Goal: Task Accomplishment & Management: Use online tool/utility

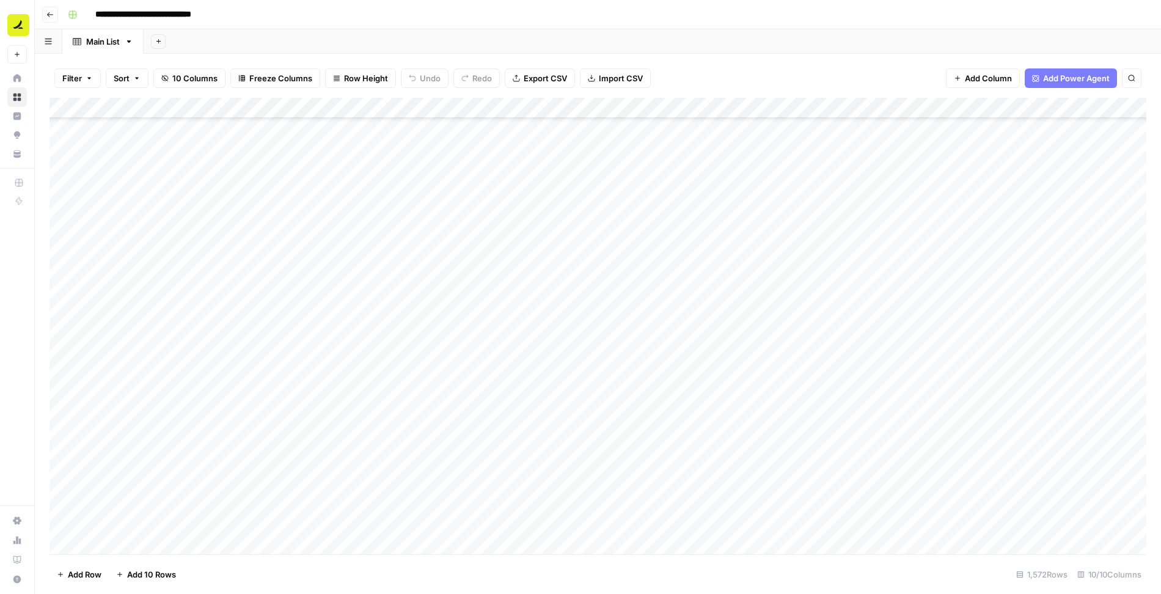
scroll to position [3155, 0]
click at [707, 107] on div "Add Column" at bounding box center [598, 326] width 1097 height 457
click at [353, 235] on span "Filter" at bounding box center [389, 238] width 107 height 12
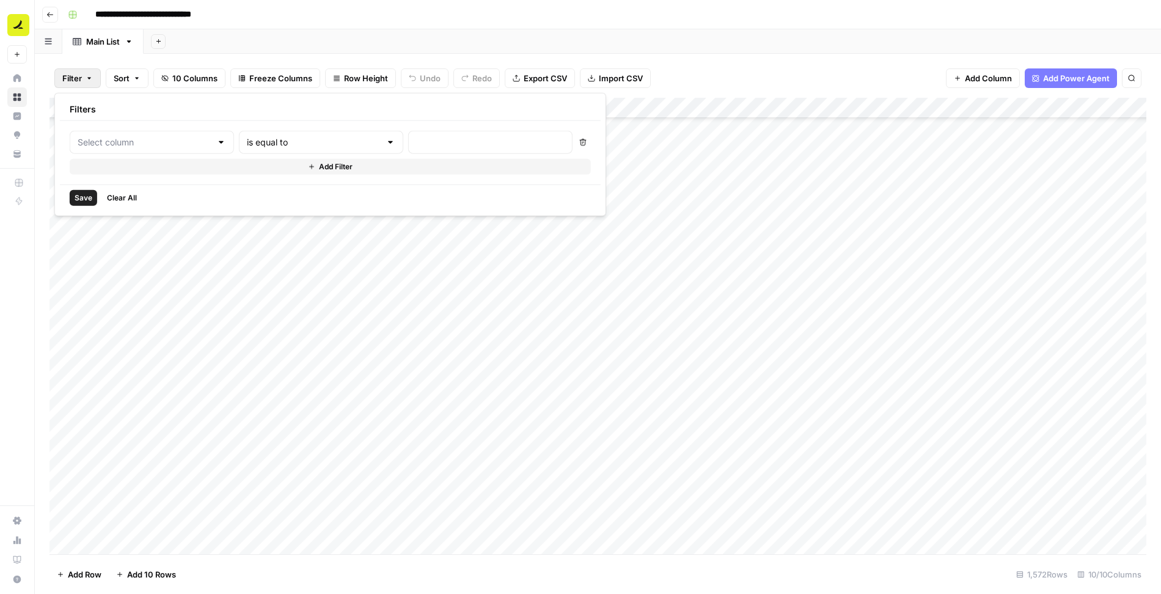
type input "url"
click at [299, 137] on input "text" at bounding box center [333, 142] width 147 height 12
click at [273, 224] on span "not contains" at bounding box center [285, 223] width 117 height 12
type input "not contains"
click at [443, 142] on input "text" at bounding box center [524, 142] width 162 height 12
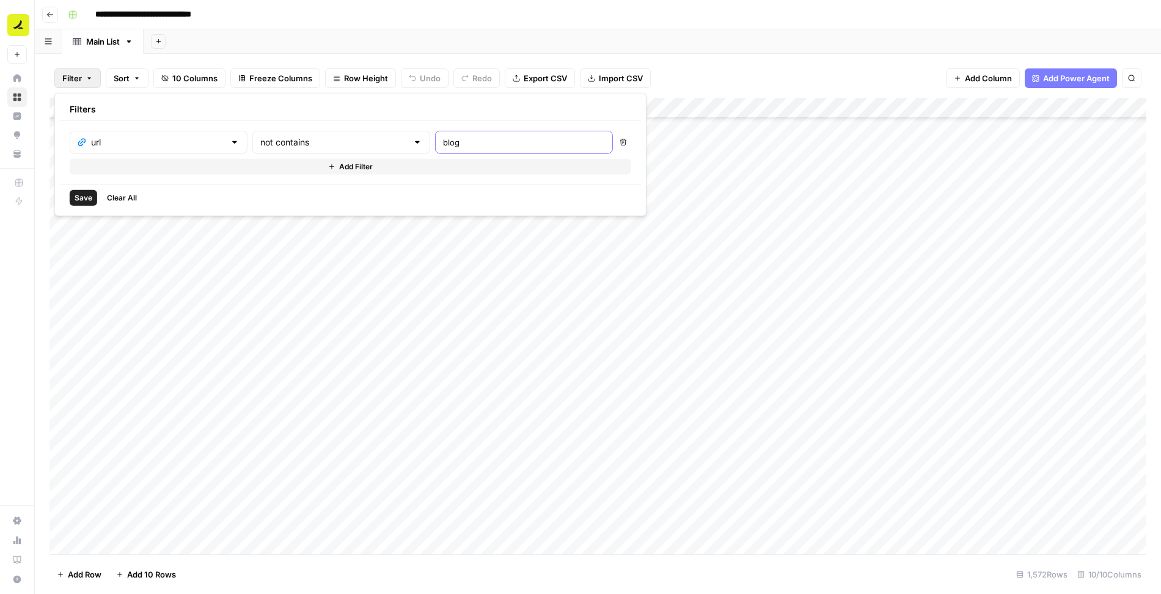
type input "blog"
click at [84, 193] on span "Save" at bounding box center [84, 198] width 18 height 11
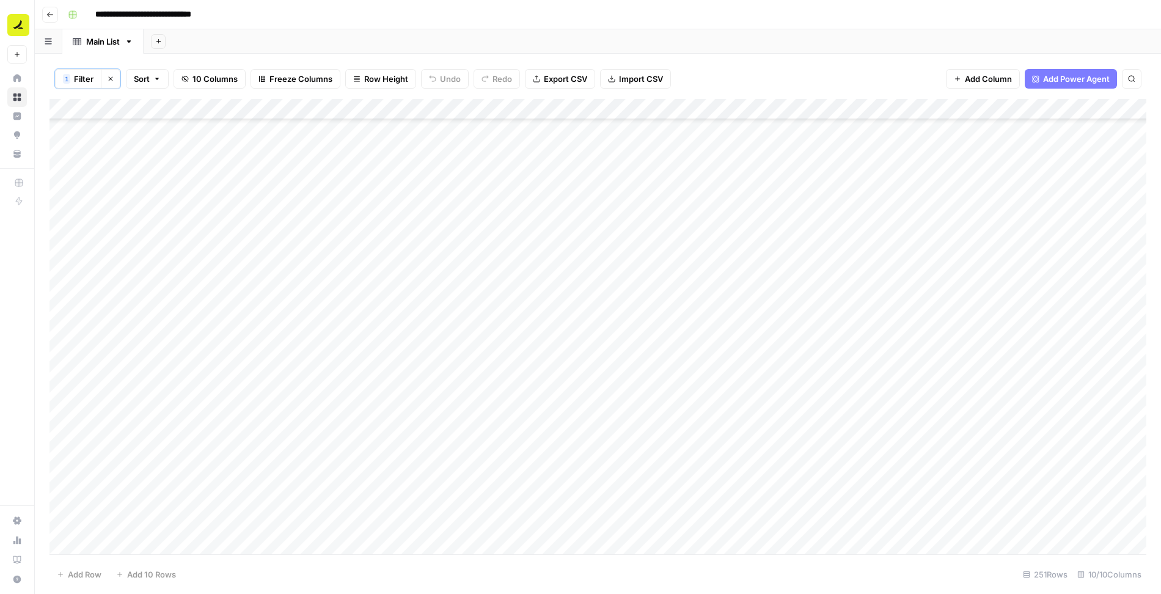
scroll to position [4778, 0]
click at [72, 108] on div "Add Column" at bounding box center [598, 327] width 1097 height 457
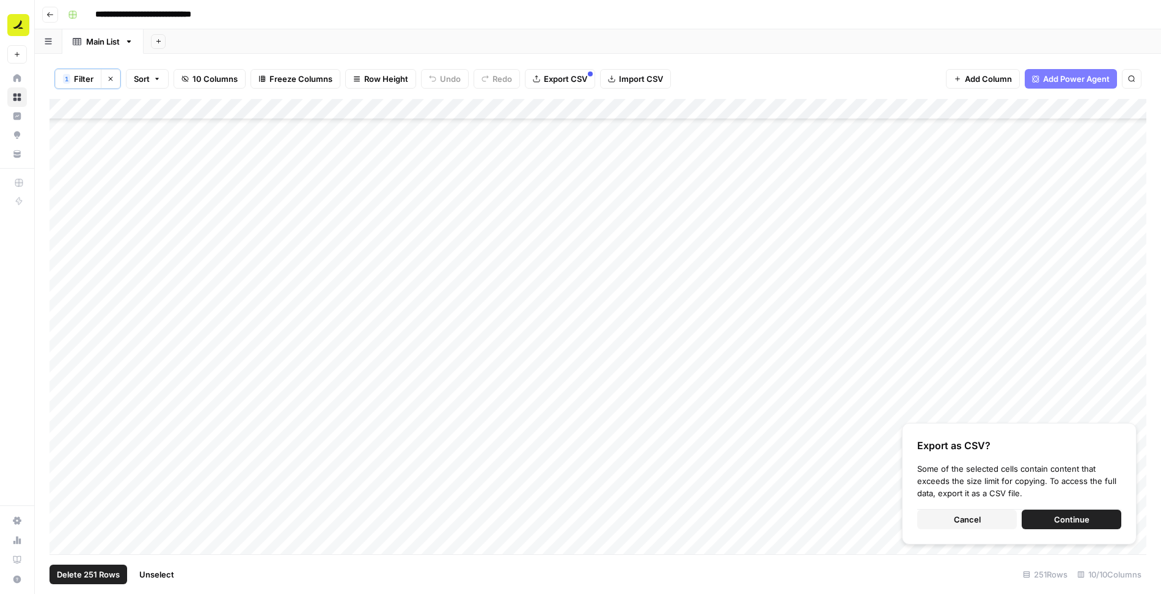
click at [1054, 521] on button "Continue" at bounding box center [1072, 520] width 100 height 20
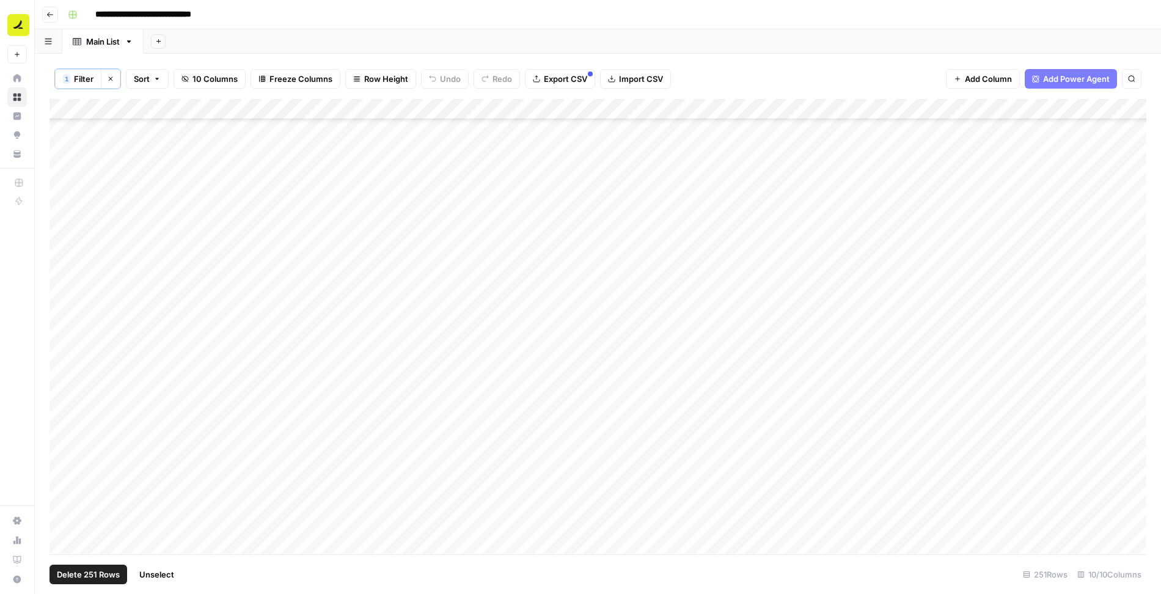
click at [159, 35] on button "Add Sheet" at bounding box center [158, 41] width 15 height 15
click at [191, 83] on span "Blank" at bounding box center [220, 83] width 90 height 12
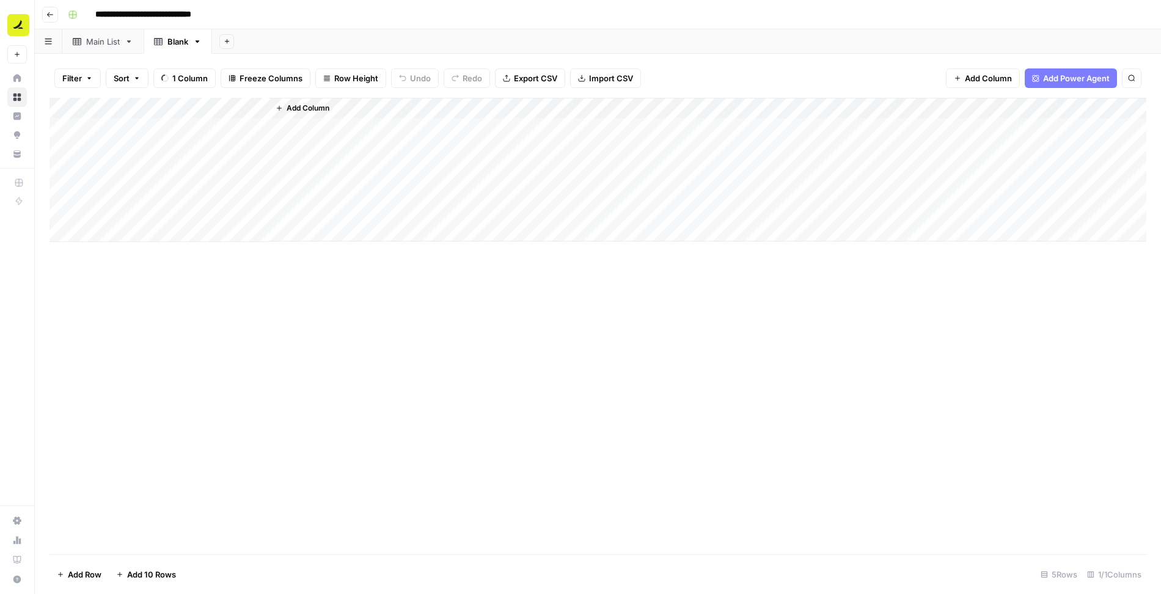
click at [178, 42] on div "Blank" at bounding box center [177, 41] width 21 height 12
type input "******"
click at [600, 76] on span "Import CSV" at bounding box center [611, 78] width 44 height 12
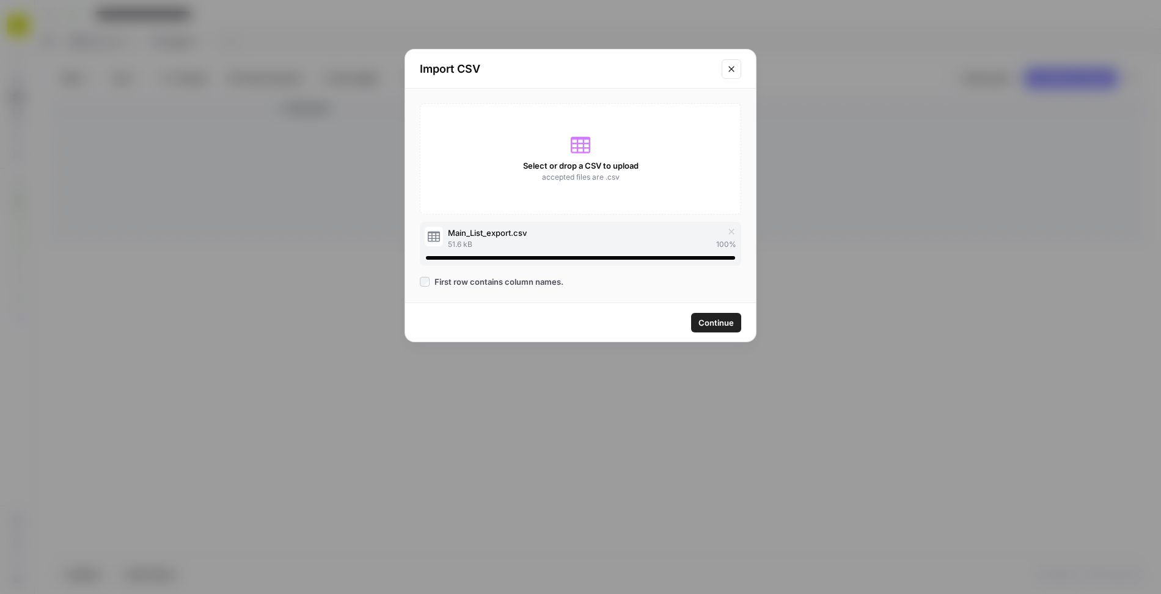
click at [713, 324] on span "Continue" at bounding box center [716, 323] width 35 height 12
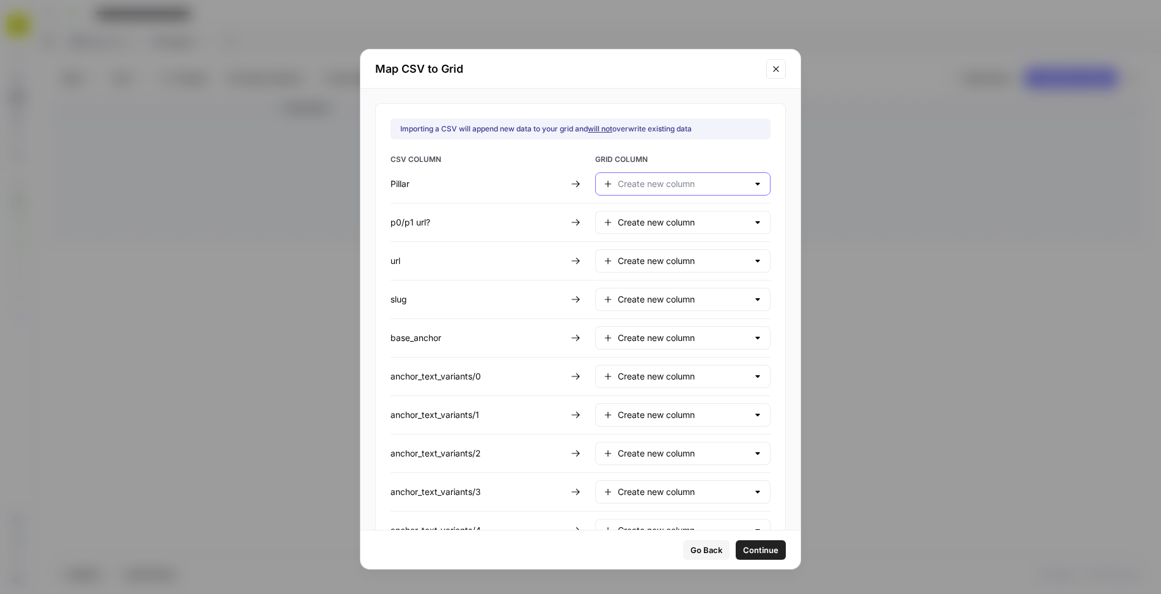
click at [655, 183] on input "text" at bounding box center [683, 184] width 130 height 12
click at [673, 229] on span "Create new column" at bounding box center [666, 230] width 95 height 12
type input "Create new column"
click at [660, 222] on input "text" at bounding box center [683, 222] width 130 height 12
click at [655, 269] on span "Create new column" at bounding box center [666, 268] width 95 height 12
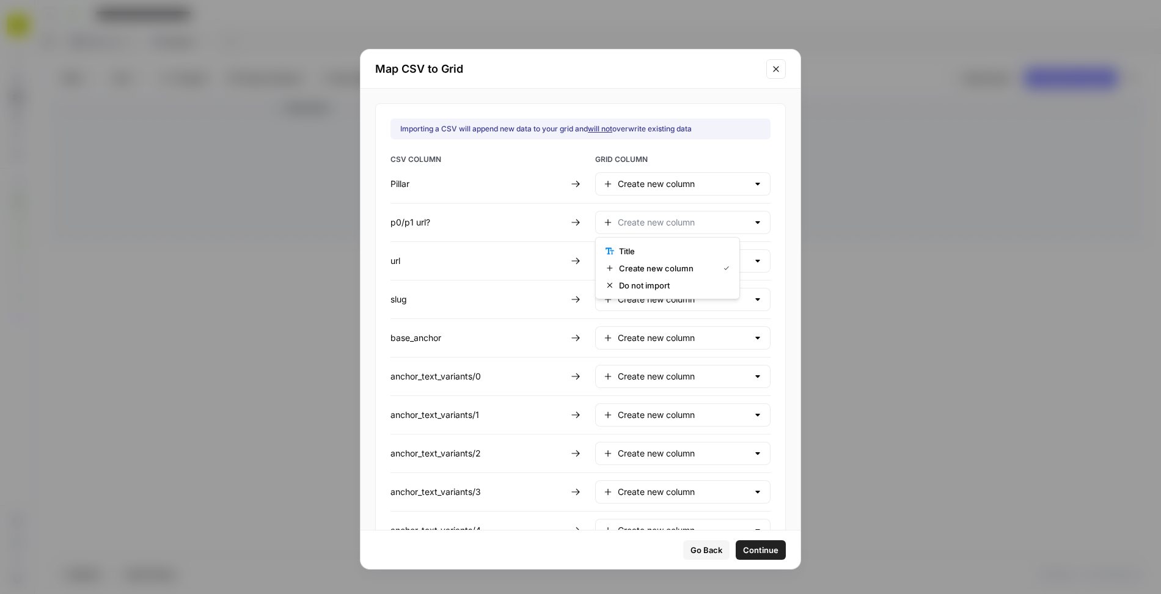
type input "Create new column"
click at [643, 258] on input "text" at bounding box center [683, 261] width 130 height 12
click at [651, 307] on span "Create new column" at bounding box center [666, 305] width 95 height 12
type input "Create new column"
click at [642, 297] on input "text" at bounding box center [683, 299] width 130 height 12
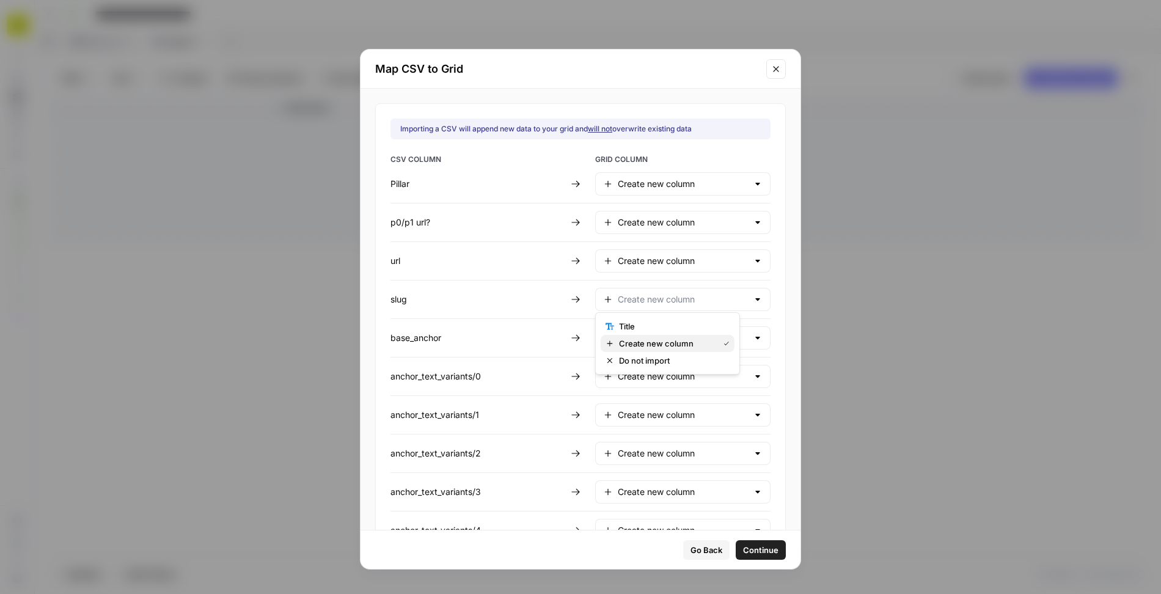
click at [640, 344] on span "Create new column" at bounding box center [666, 343] width 95 height 12
type input "Create new column"
click at [633, 336] on input "text" at bounding box center [683, 338] width 130 height 12
click at [634, 381] on span "Create new column" at bounding box center [666, 381] width 95 height 12
type input "Create new column"
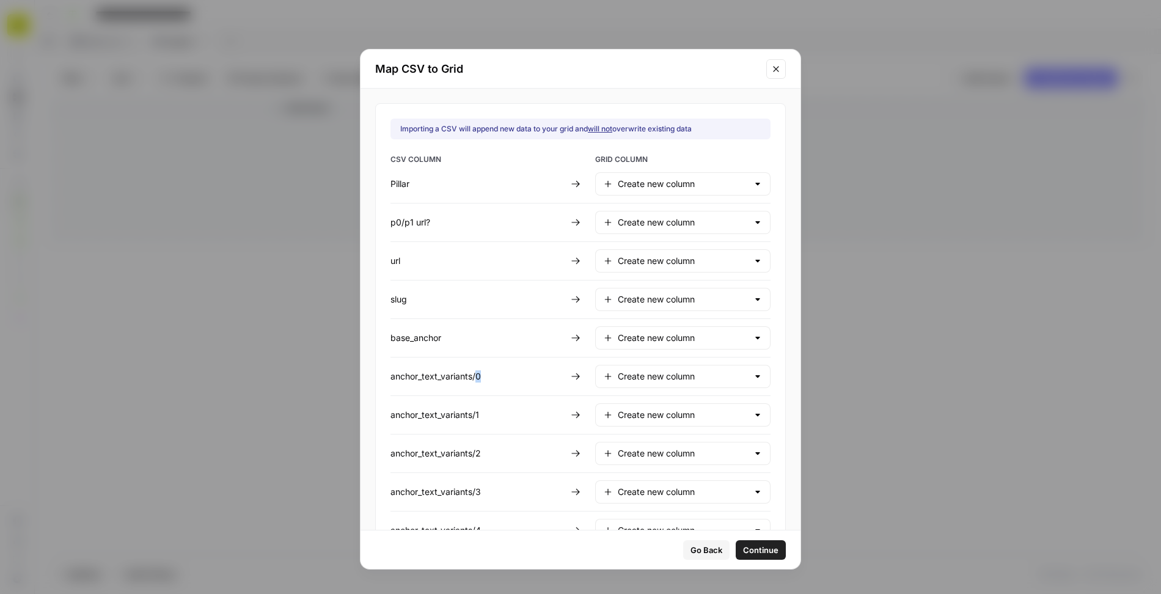
click at [634, 381] on div "Create new column" at bounding box center [682, 376] width 175 height 23
click at [643, 425] on button "Create new column" at bounding box center [668, 418] width 134 height 17
type input "Create new column"
click at [637, 409] on input "text" at bounding box center [683, 415] width 130 height 12
click at [658, 452] on span "Create new column" at bounding box center [666, 456] width 95 height 12
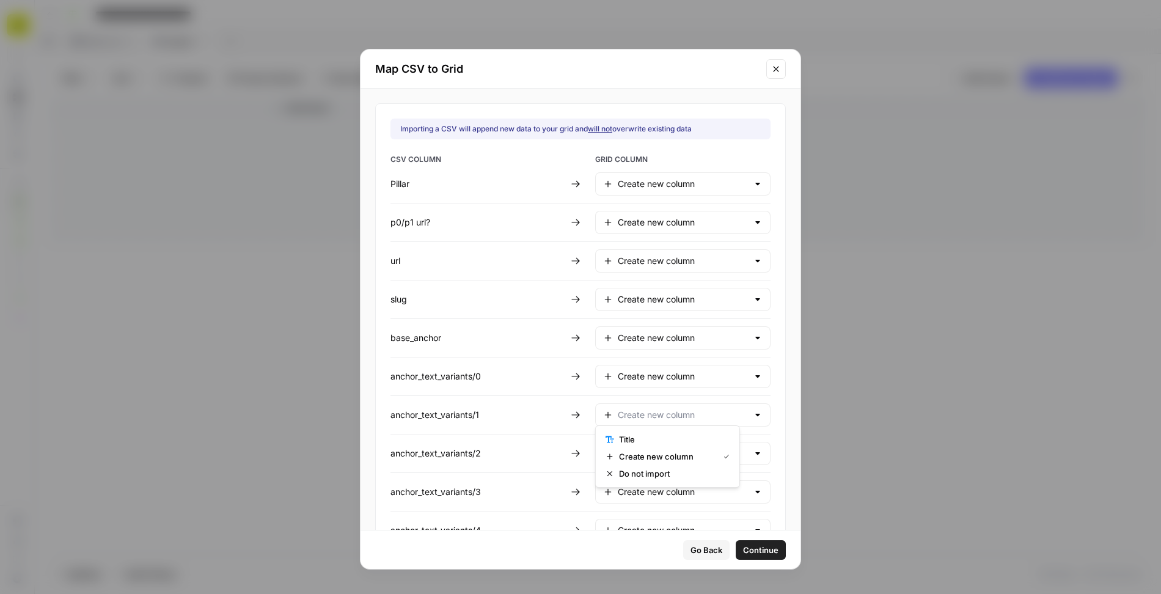
type input "Create new column"
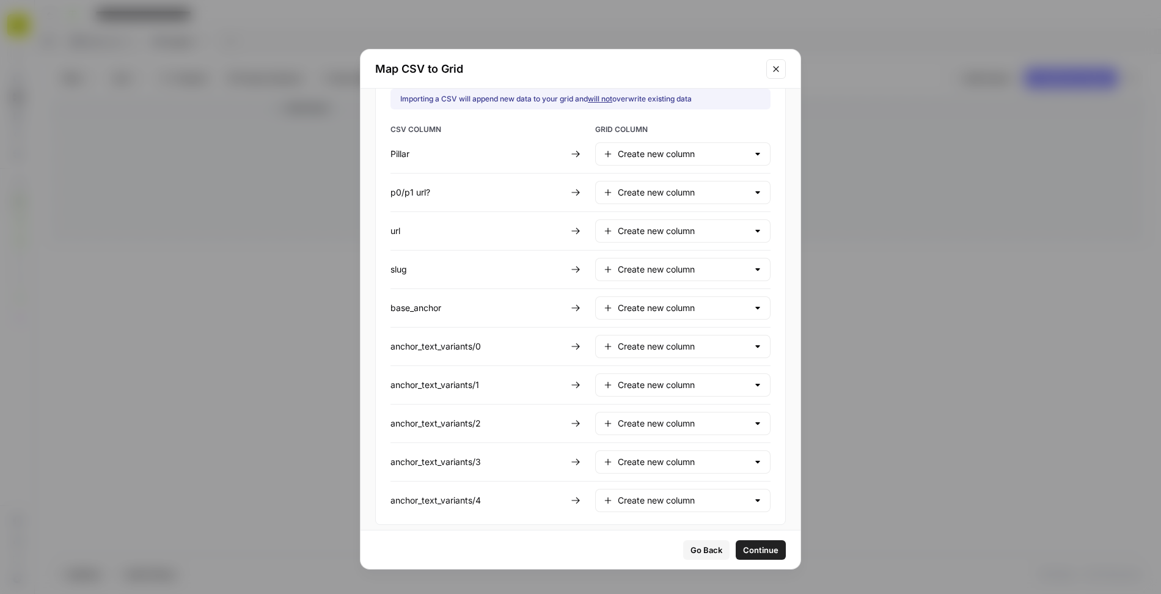
click at [736, 556] on button "Continue" at bounding box center [761, 550] width 50 height 20
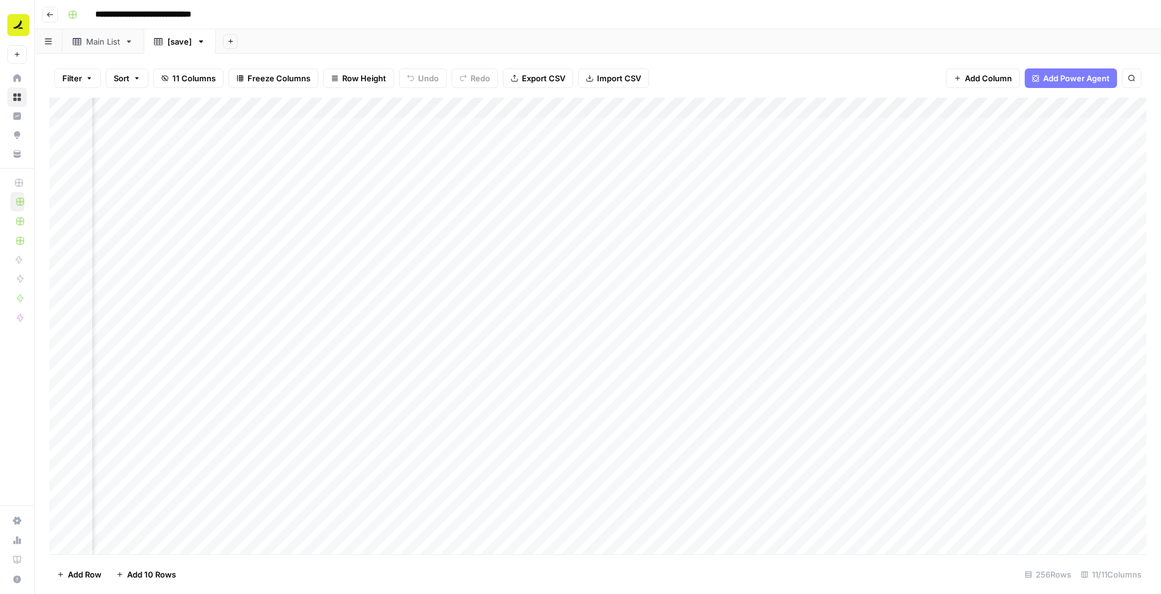
scroll to position [0, 584]
click at [622, 107] on div "Add Column" at bounding box center [598, 326] width 1097 height 457
drag, startPoint x: 622, startPoint y: 108, endPoint x: 388, endPoint y: 108, distance: 233.5
click at [388, 108] on body "**********" at bounding box center [580, 297] width 1161 height 594
drag, startPoint x: 623, startPoint y: 108, endPoint x: 389, endPoint y: 112, distance: 234.1
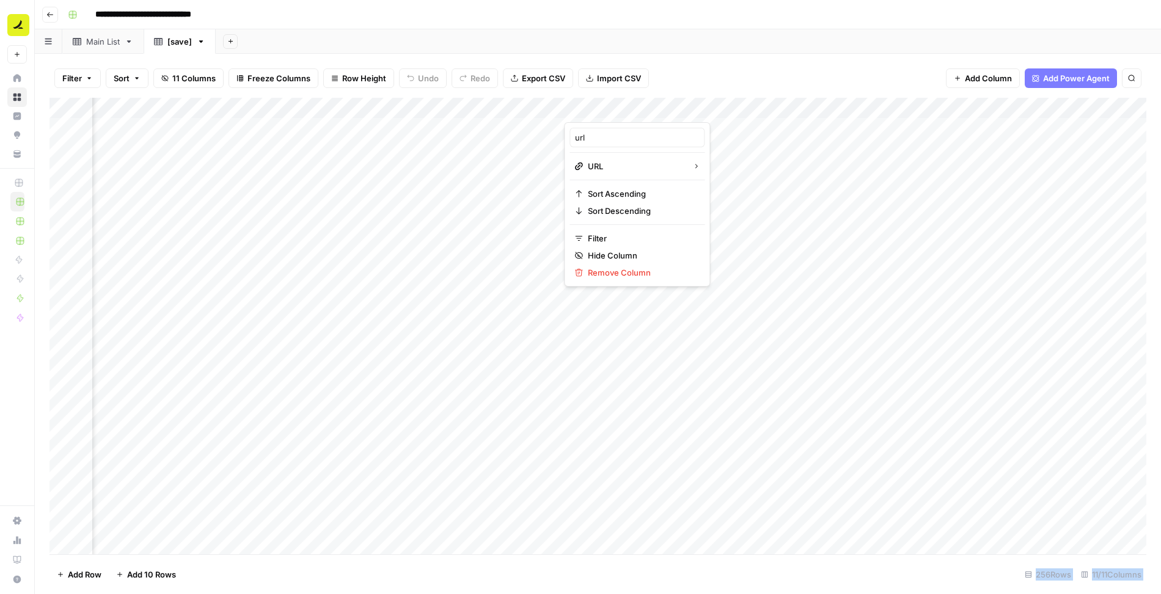
click at [389, 112] on body "**********" at bounding box center [580, 297] width 1161 height 594
click at [754, 78] on div "Filter Sort 11 Columns Freeze Columns Row Height Undo Redo Export CSV Import CS…" at bounding box center [598, 78] width 1097 height 39
drag, startPoint x: 629, startPoint y: 109, endPoint x: 403, endPoint y: 136, distance: 227.8
click at [403, 136] on div "Add Column" at bounding box center [598, 326] width 1097 height 457
drag, startPoint x: 274, startPoint y: 106, endPoint x: 270, endPoint y: 118, distance: 12.4
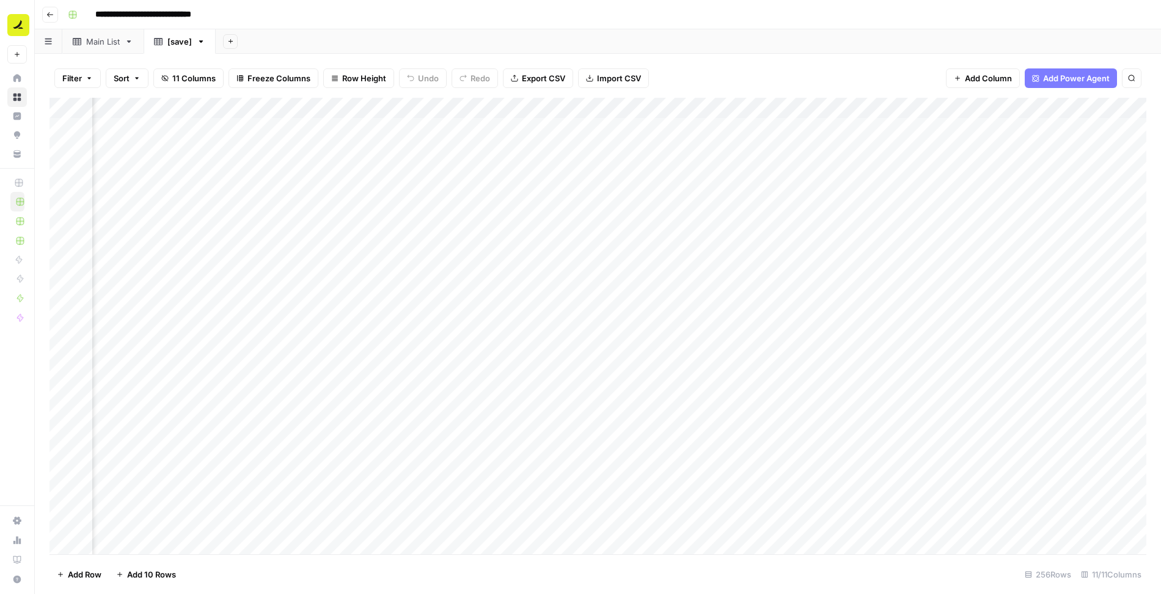
click at [270, 118] on div "Add Column" at bounding box center [598, 326] width 1097 height 457
drag, startPoint x: 303, startPoint y: 105, endPoint x: 518, endPoint y: 109, distance: 215.8
click at [518, 109] on div "Add Column" at bounding box center [598, 326] width 1097 height 457
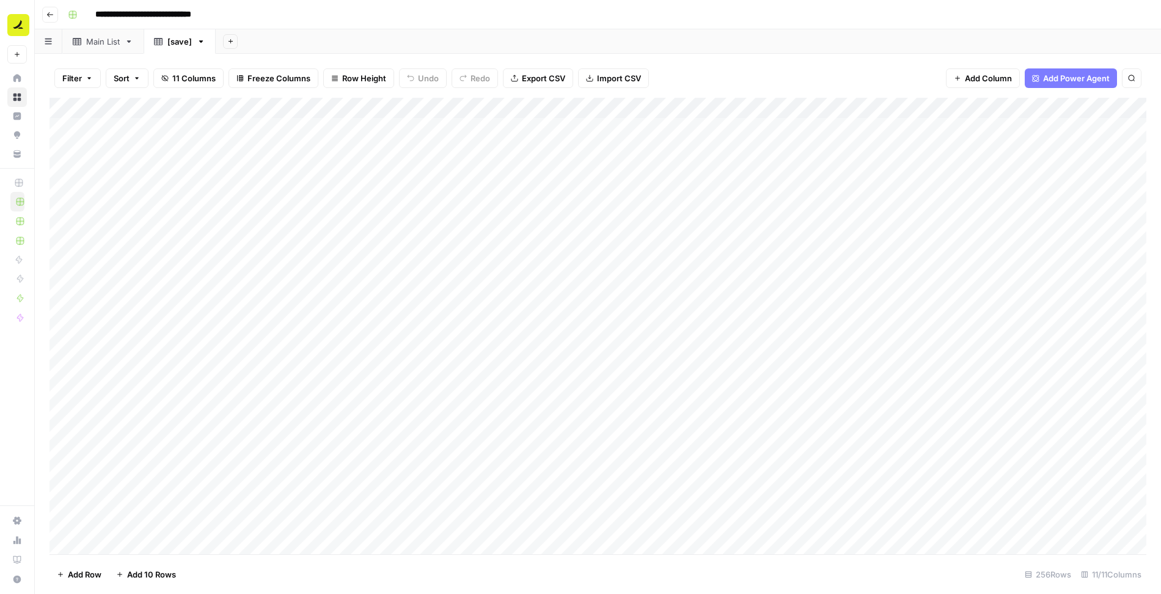
click at [260, 106] on div "Add Column" at bounding box center [598, 326] width 1097 height 457
click at [162, 270] on span "Remove Column" at bounding box center [169, 272] width 107 height 12
click at [530, 126] on span "Delete" at bounding box center [537, 126] width 26 height 12
click at [694, 106] on div "Add Column" at bounding box center [598, 326] width 1097 height 457
click at [1002, 111] on div "Add Column" at bounding box center [598, 326] width 1097 height 457
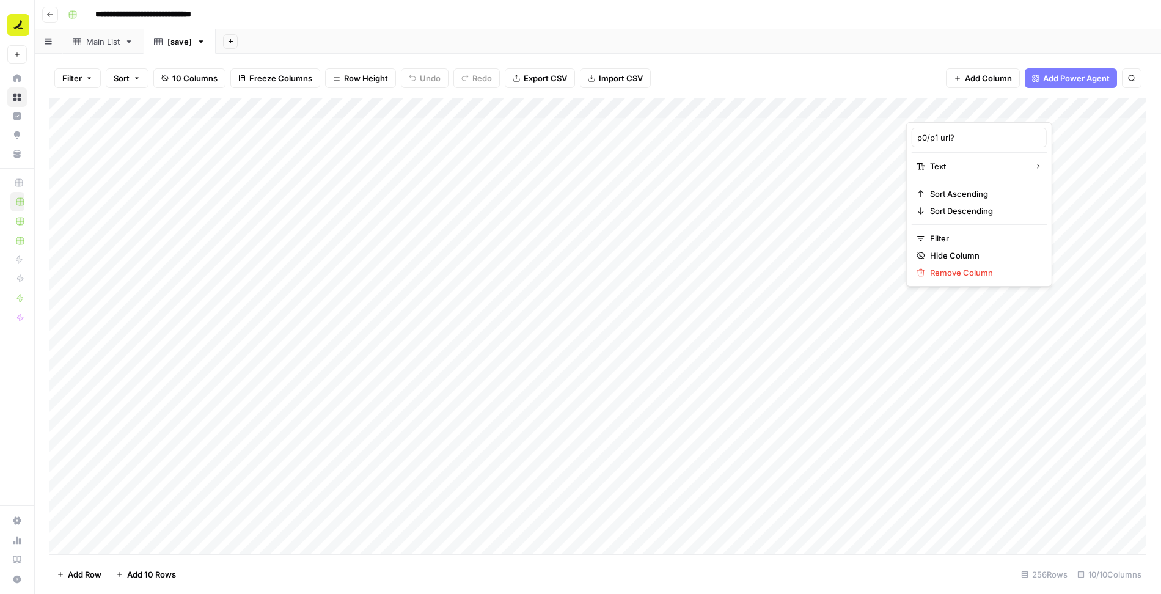
click at [175, 108] on div "Add Column" at bounding box center [598, 326] width 1097 height 457
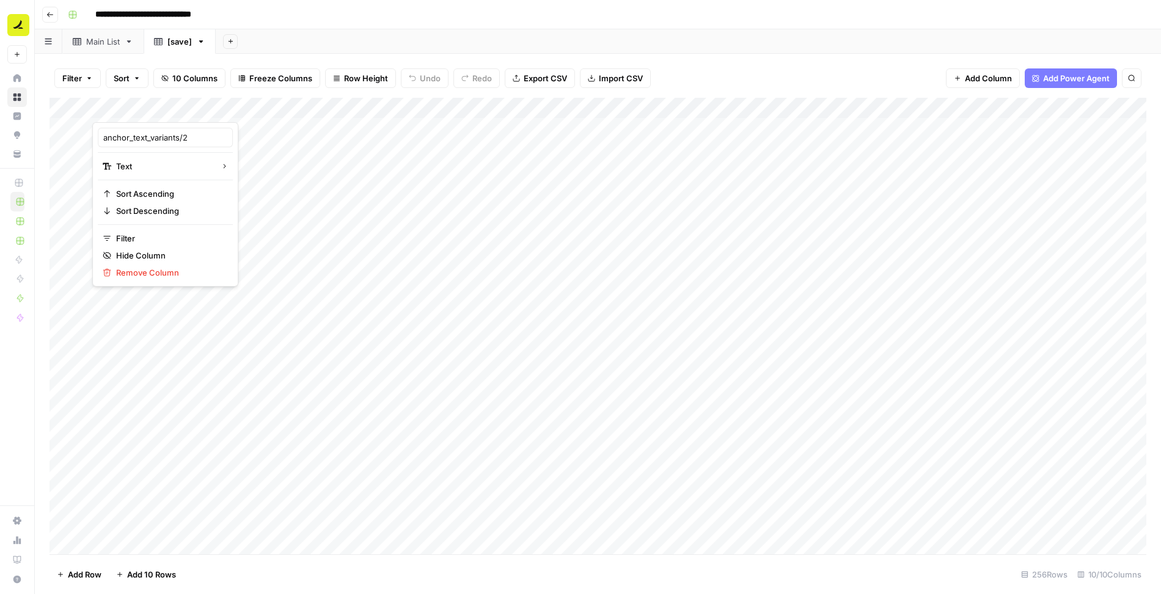
click at [480, 103] on div "Add Column" at bounding box center [598, 326] width 1097 height 457
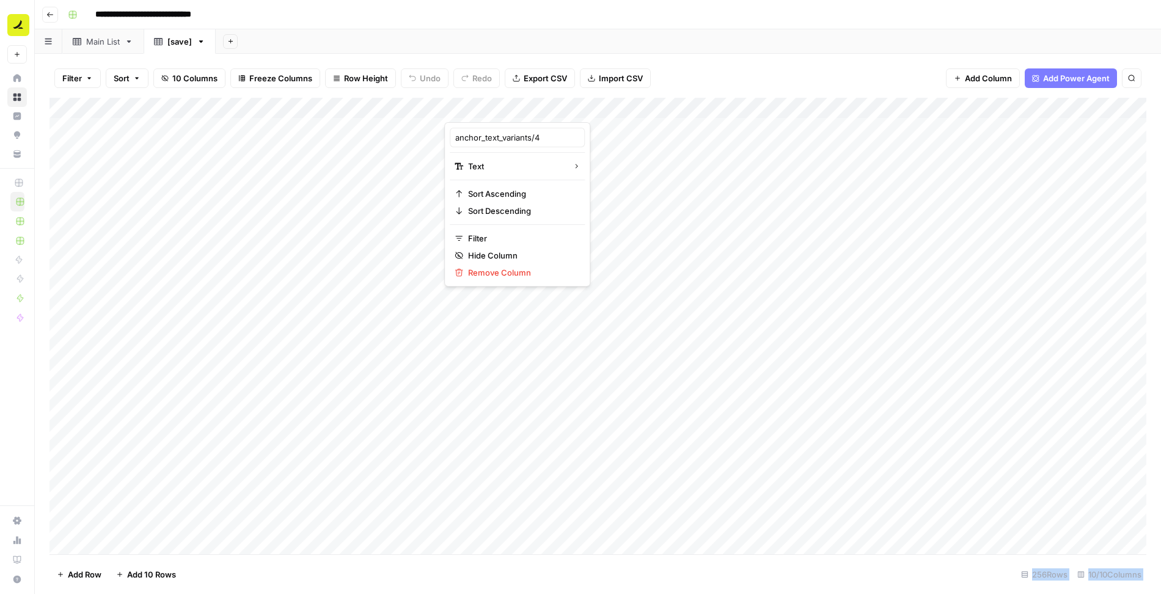
drag, startPoint x: 465, startPoint y: 105, endPoint x: 1110, endPoint y: 116, distance: 644.8
click at [1110, 116] on body "**********" at bounding box center [580, 297] width 1161 height 594
drag, startPoint x: 197, startPoint y: 103, endPoint x: 1161, endPoint y: 117, distance: 963.9
click at [1161, 117] on div "Filter Sort 10 Columns Freeze Columns Row Height Undo Redo Export CSV Import CS…" at bounding box center [598, 324] width 1126 height 540
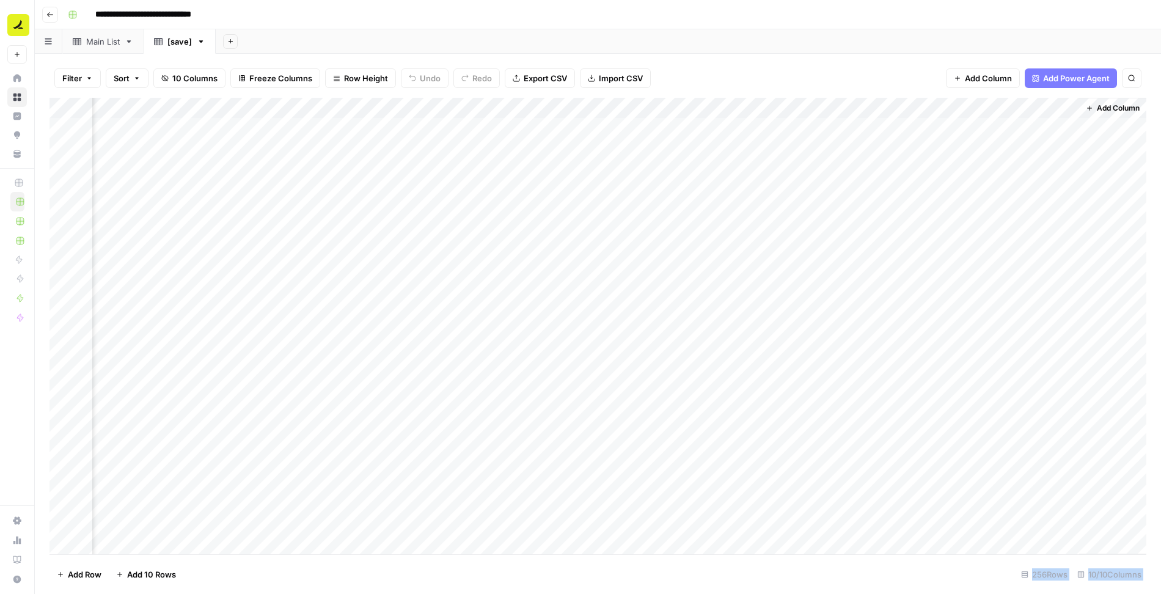
drag, startPoint x: 448, startPoint y: 106, endPoint x: 1079, endPoint y: 121, distance: 631.5
click at [1079, 121] on div "Add Column" at bounding box center [598, 326] width 1097 height 457
click at [196, 107] on div "Add Column" at bounding box center [598, 326] width 1097 height 457
click at [202, 106] on div at bounding box center [180, 110] width 177 height 24
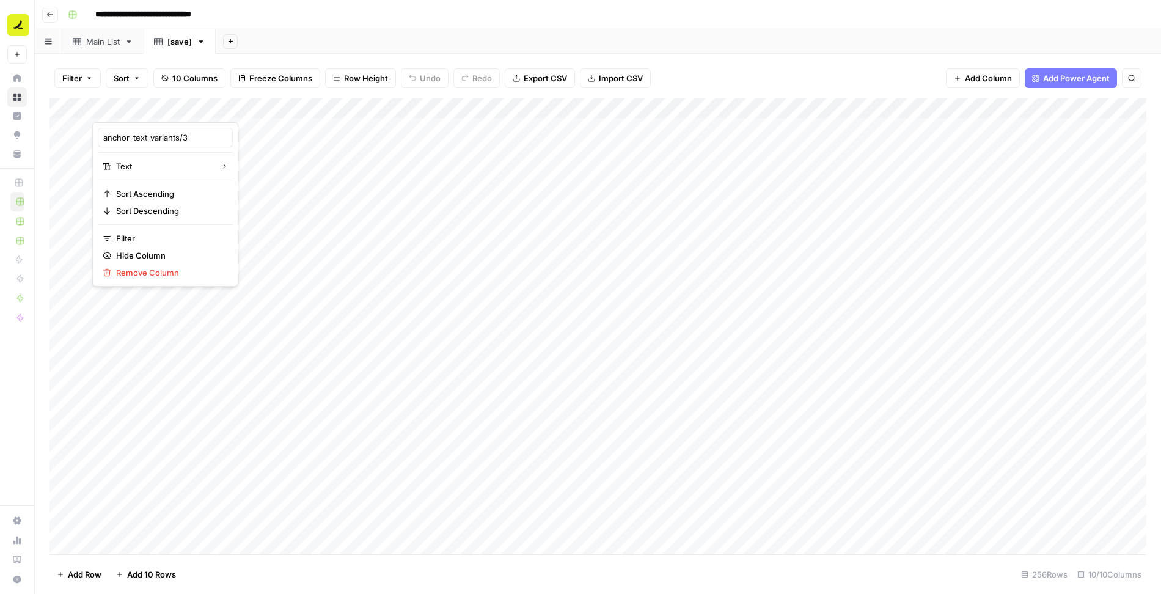
click at [215, 106] on div at bounding box center [180, 110] width 177 height 24
click at [317, 35] on div "Add Sheet" at bounding box center [688, 41] width 945 height 24
drag, startPoint x: 213, startPoint y: 105, endPoint x: 1059, endPoint y: 112, distance: 845.9
click at [1059, 112] on div "Add Column" at bounding box center [598, 326] width 1097 height 457
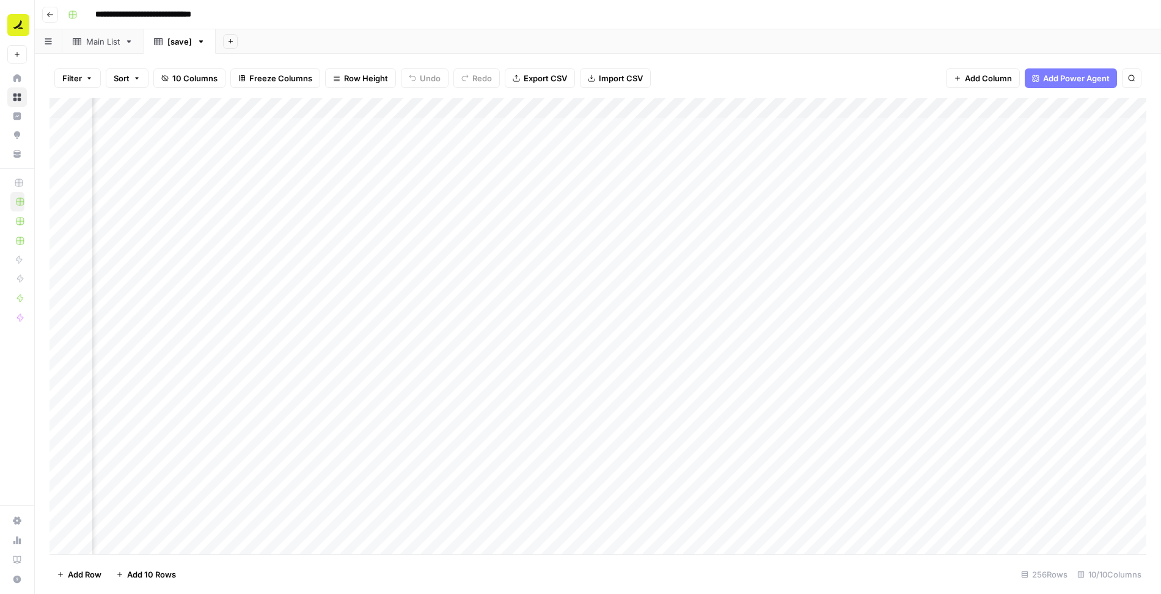
drag, startPoint x: 377, startPoint y: 113, endPoint x: 1042, endPoint y: 112, distance: 664.9
click at [1042, 112] on div "Add Column" at bounding box center [598, 326] width 1097 height 457
click at [232, 106] on div "Add Column" at bounding box center [598, 326] width 1097 height 457
click at [215, 104] on div at bounding box center [180, 110] width 177 height 24
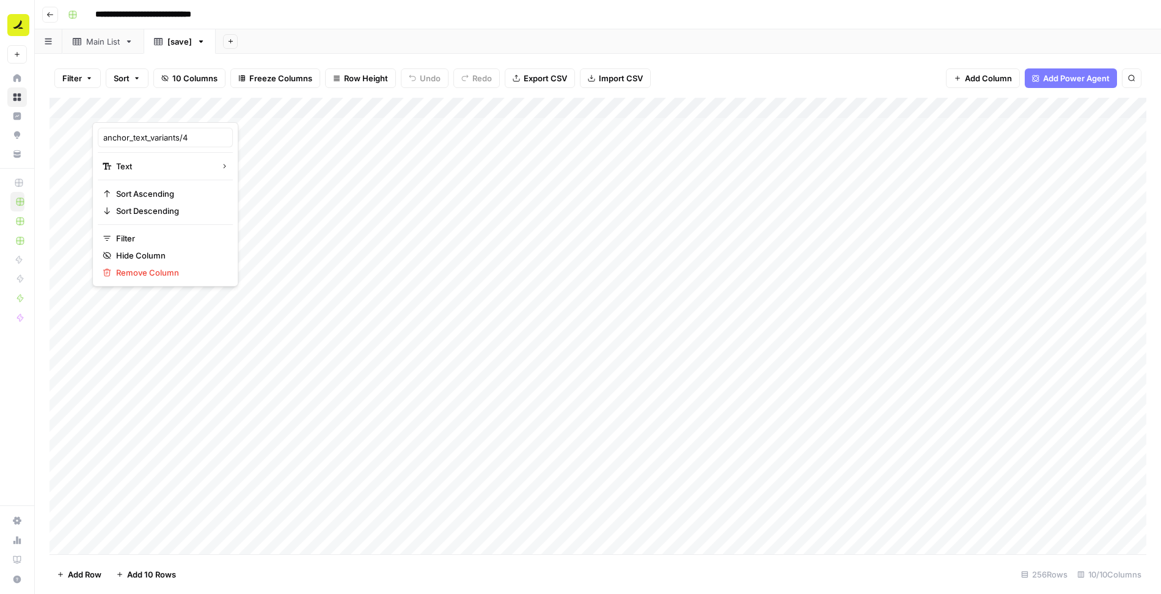
click at [226, 109] on div at bounding box center [180, 110] width 177 height 24
click at [225, 90] on div "Filter Sort 10 Columns Freeze Columns Row Height Undo Redo Export CSV Import CS…" at bounding box center [598, 78] width 1097 height 39
drag, startPoint x: 217, startPoint y: 107, endPoint x: 1095, endPoint y: 103, distance: 878.2
click at [1095, 103] on div "Add Column" at bounding box center [598, 326] width 1097 height 457
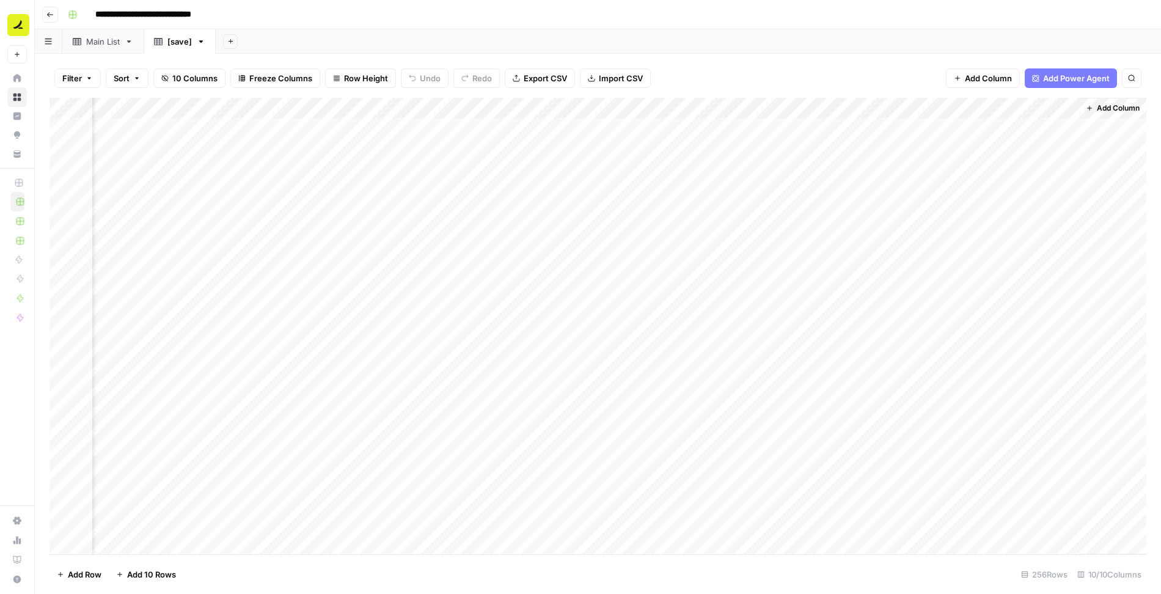
drag, startPoint x: 491, startPoint y: 108, endPoint x: 1056, endPoint y: 120, distance: 564.8
click at [1056, 120] on div "Add Column" at bounding box center [598, 326] width 1097 height 457
click at [65, 128] on div "Add Column" at bounding box center [598, 326] width 1097 height 457
click at [65, 149] on div "Add Column" at bounding box center [598, 326] width 1097 height 457
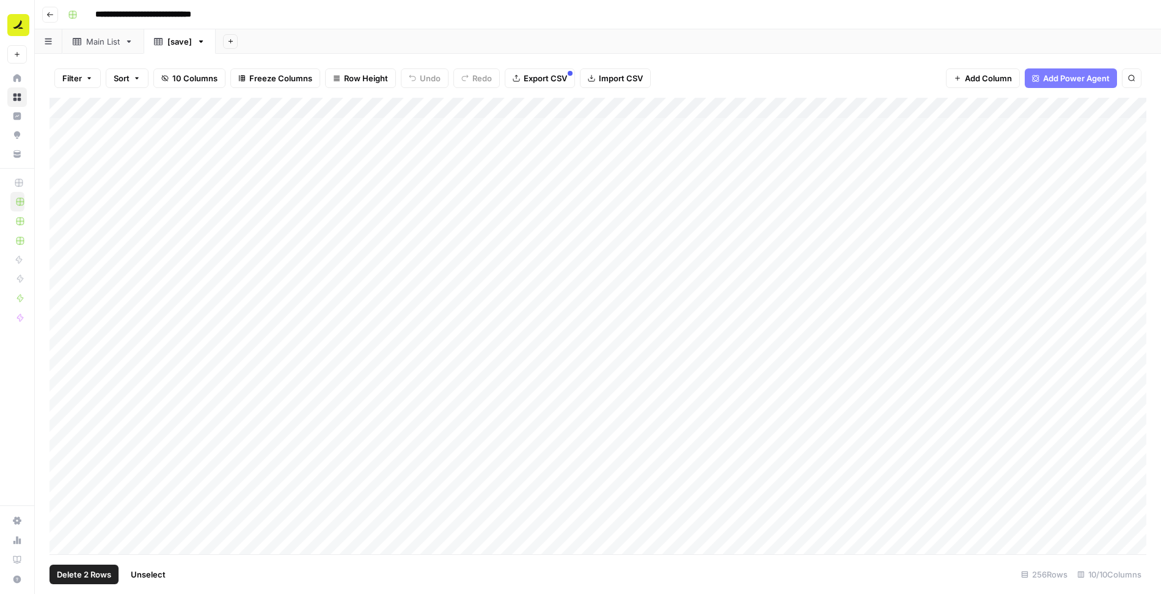
click at [67, 172] on div "Add Column" at bounding box center [598, 326] width 1097 height 457
click at [67, 190] on div "Add Column" at bounding box center [598, 326] width 1097 height 457
click at [67, 209] on div "Add Column" at bounding box center [598, 326] width 1097 height 457
click at [93, 574] on span "Delete 5 Rows" at bounding box center [84, 574] width 54 height 12
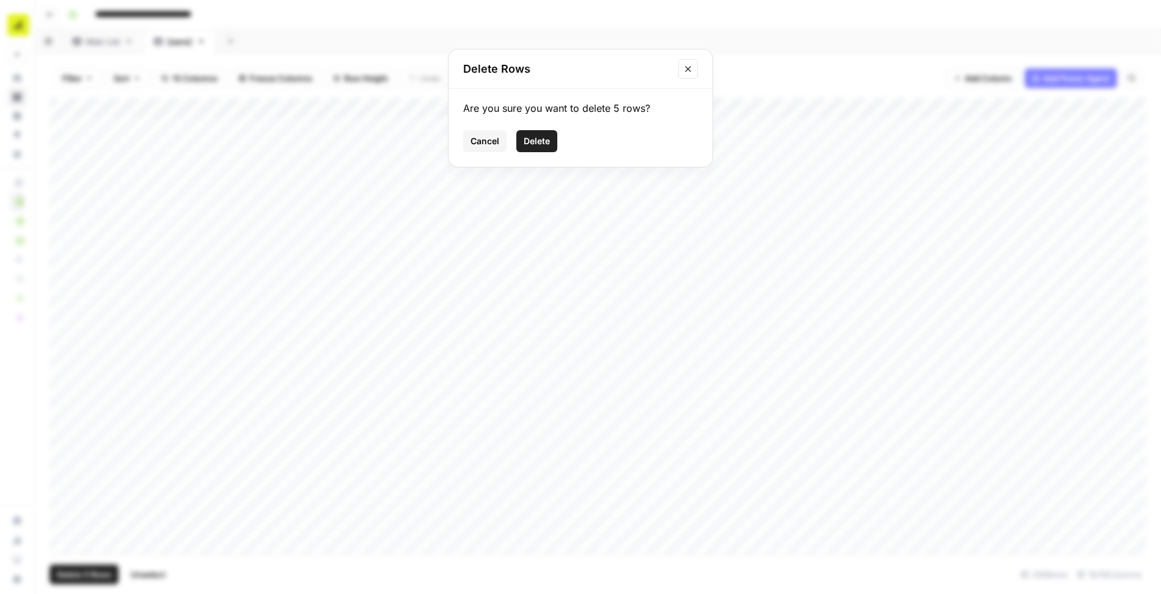
click at [544, 141] on span "Delete" at bounding box center [537, 141] width 26 height 12
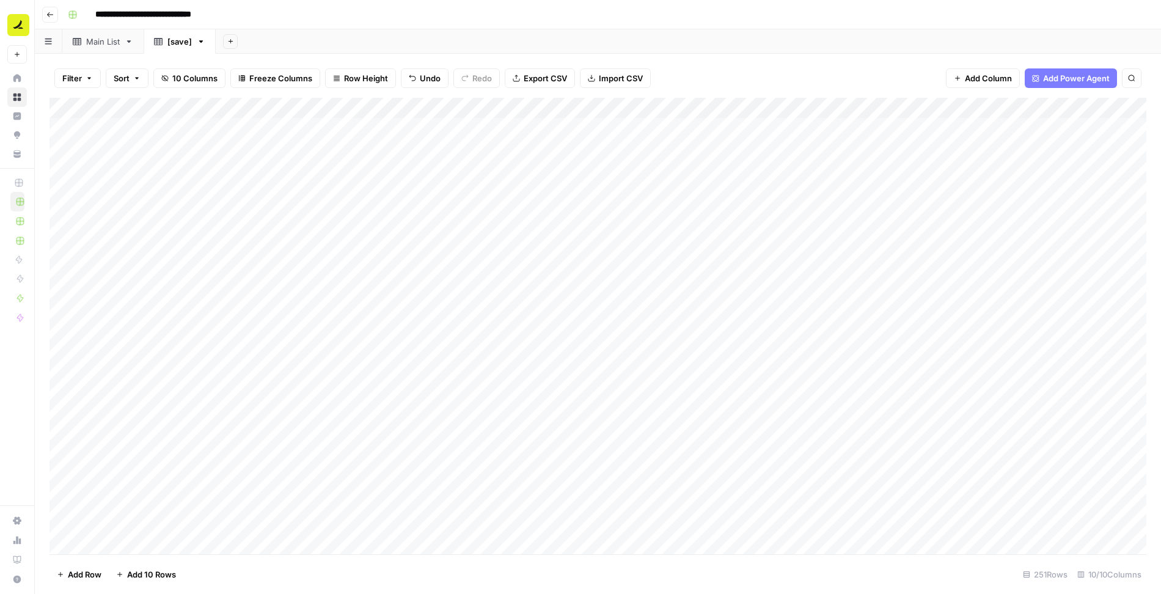
click at [104, 38] on div "Main List" at bounding box center [103, 41] width 34 height 12
click at [71, 106] on div "Add Column" at bounding box center [598, 327] width 1097 height 457
click at [110, 572] on span "Delete 251 Rows" at bounding box center [88, 574] width 63 height 12
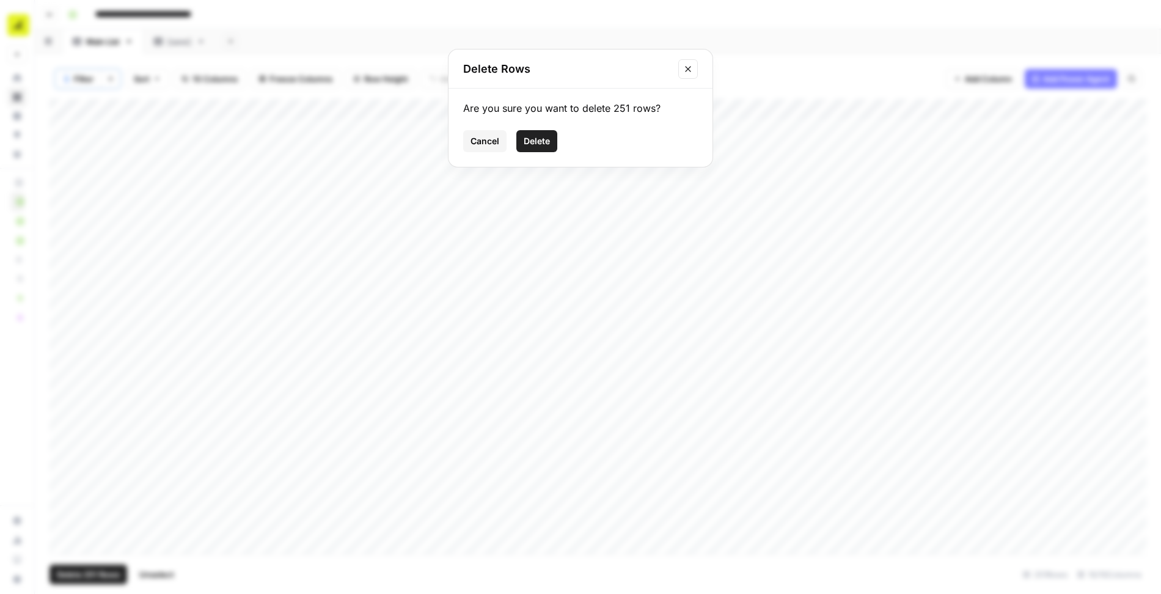
click at [540, 142] on span "Delete" at bounding box center [537, 141] width 26 height 12
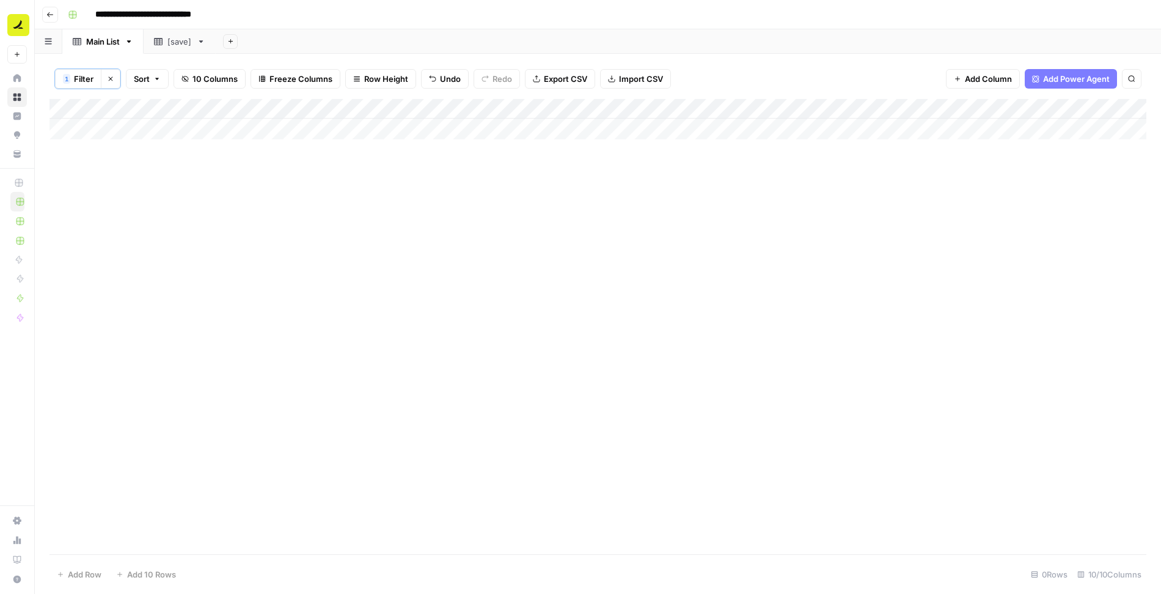
click at [109, 79] on icon "button" at bounding box center [110, 78] width 7 height 7
click at [174, 48] on link "[save]" at bounding box center [180, 41] width 72 height 24
click at [136, 111] on div "Add Column" at bounding box center [598, 326] width 1097 height 457
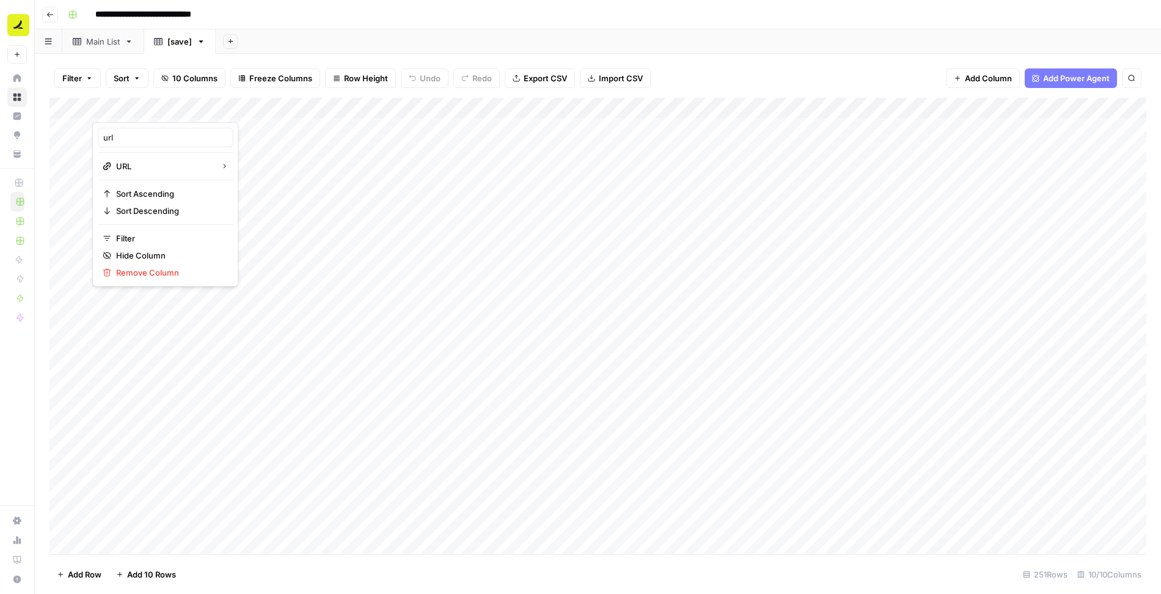
click at [154, 111] on div at bounding box center [147, 110] width 111 height 24
click at [147, 109] on div at bounding box center [147, 110] width 111 height 24
click at [179, 93] on div "Filter Sort 10 Columns Freeze Columns Row Height Undo Redo Export CSV Import CS…" at bounding box center [598, 78] width 1097 height 39
drag, startPoint x: 159, startPoint y: 106, endPoint x: 535, endPoint y: 113, distance: 376.5
click at [535, 113] on div "Add Column" at bounding box center [598, 326] width 1097 height 457
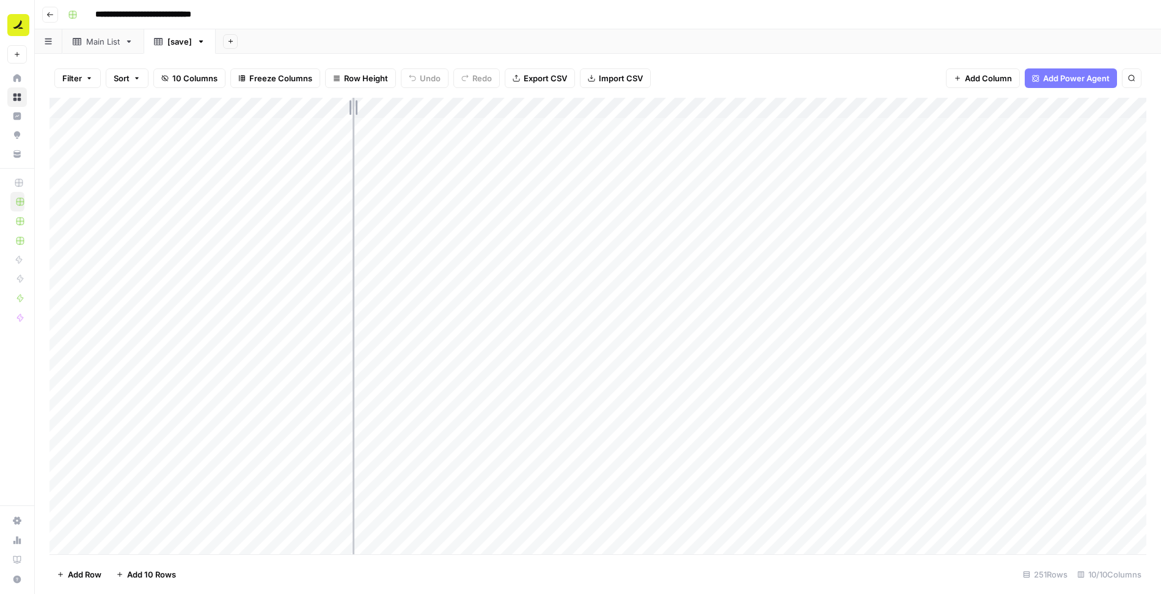
drag, startPoint x: 445, startPoint y: 111, endPoint x: 347, endPoint y: 113, distance: 97.8
click at [347, 113] on div "Add Column" at bounding box center [598, 326] width 1097 height 457
drag, startPoint x: 267, startPoint y: 108, endPoint x: 198, endPoint y: 113, distance: 69.2
click at [198, 113] on div "Add Column" at bounding box center [598, 326] width 1097 height 457
click at [105, 41] on div "Main List" at bounding box center [103, 41] width 34 height 12
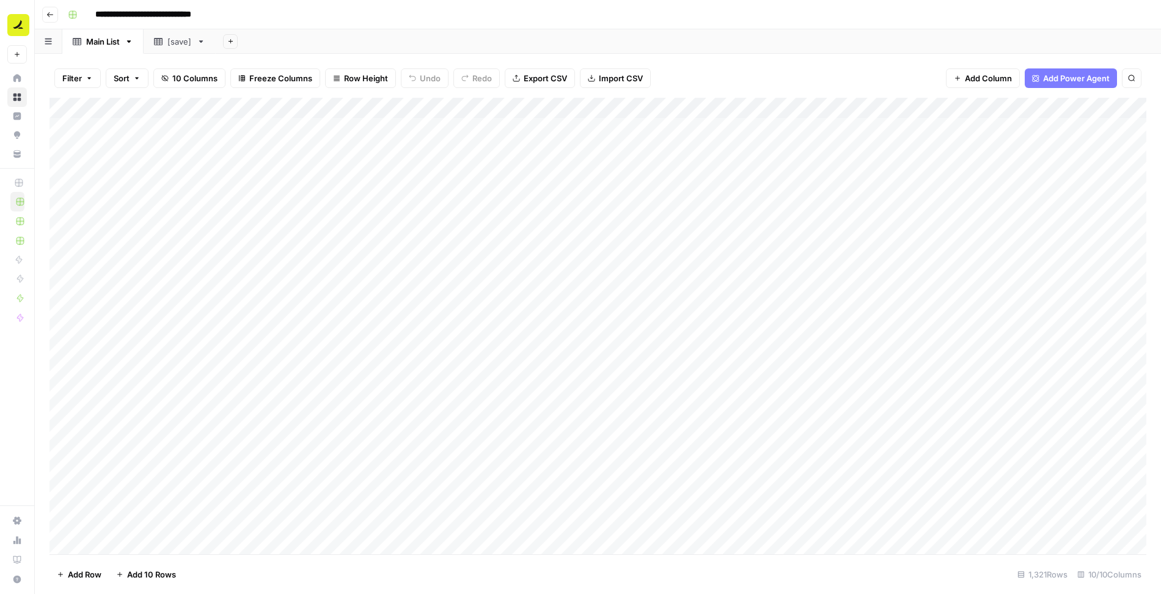
click at [711, 105] on div "Add Column" at bounding box center [598, 326] width 1097 height 457
click at [353, 237] on span "Filter" at bounding box center [389, 238] width 107 height 12
click at [443, 142] on input "text" at bounding box center [524, 142] width 162 height 12
type input "finance-and"
click at [276, 139] on input "text" at bounding box center [333, 142] width 147 height 12
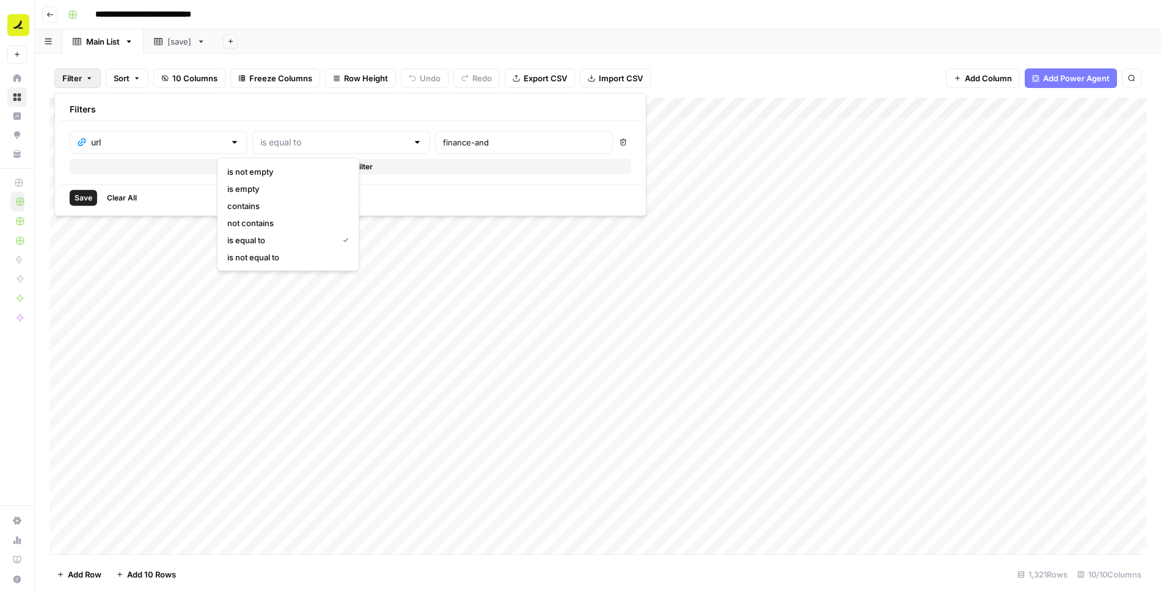
click at [265, 205] on span "contains" at bounding box center [285, 206] width 117 height 12
type input "contains"
click at [88, 199] on span "Save" at bounding box center [84, 198] width 18 height 11
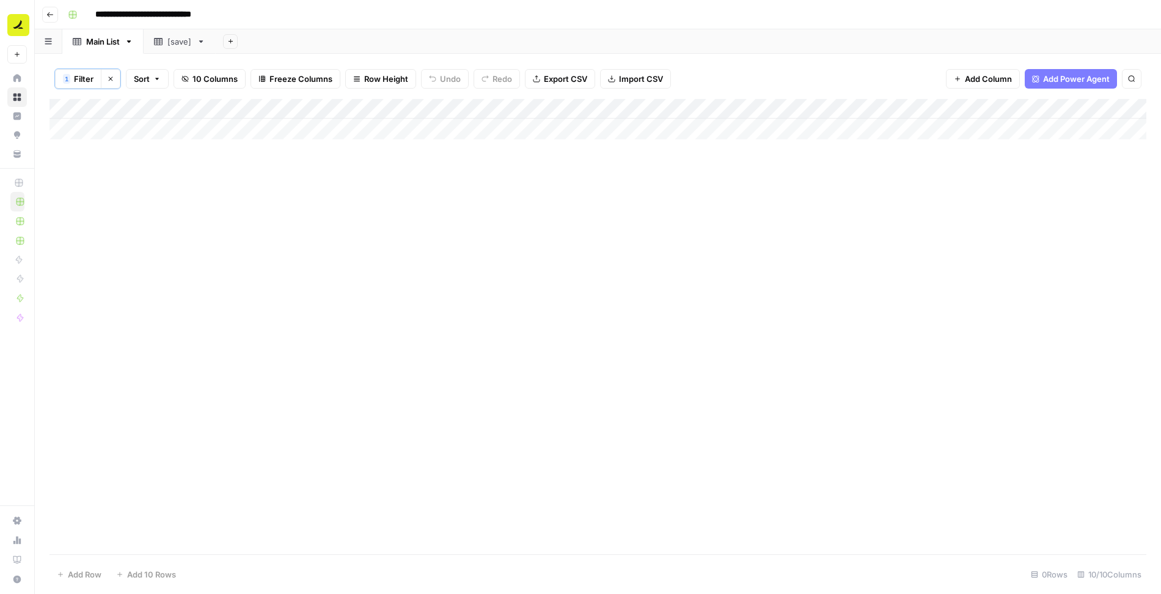
click at [712, 108] on div "Add Column" at bounding box center [598, 119] width 1097 height 40
click at [354, 239] on span "Filter" at bounding box center [389, 238] width 107 height 12
click at [444, 139] on input "finance-and" at bounding box center [524, 142] width 162 height 12
type input "finance"
click at [87, 199] on span "Save" at bounding box center [84, 198] width 18 height 11
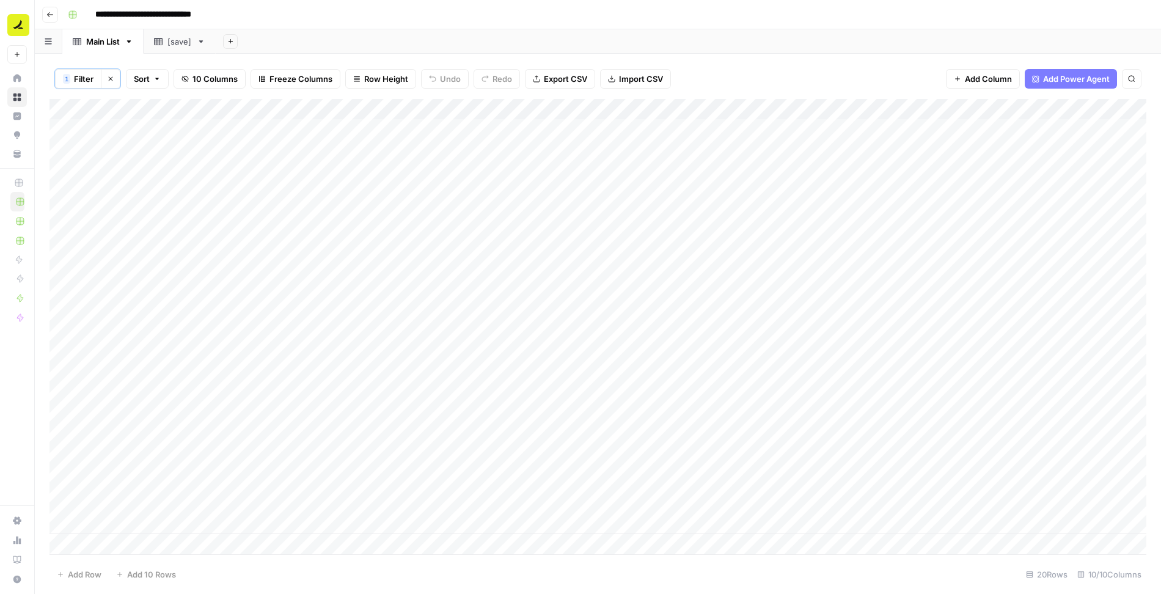
click at [821, 501] on div "Add Column" at bounding box center [598, 327] width 1097 height 456
click at [792, 499] on div "Add Column" at bounding box center [598, 327] width 1097 height 456
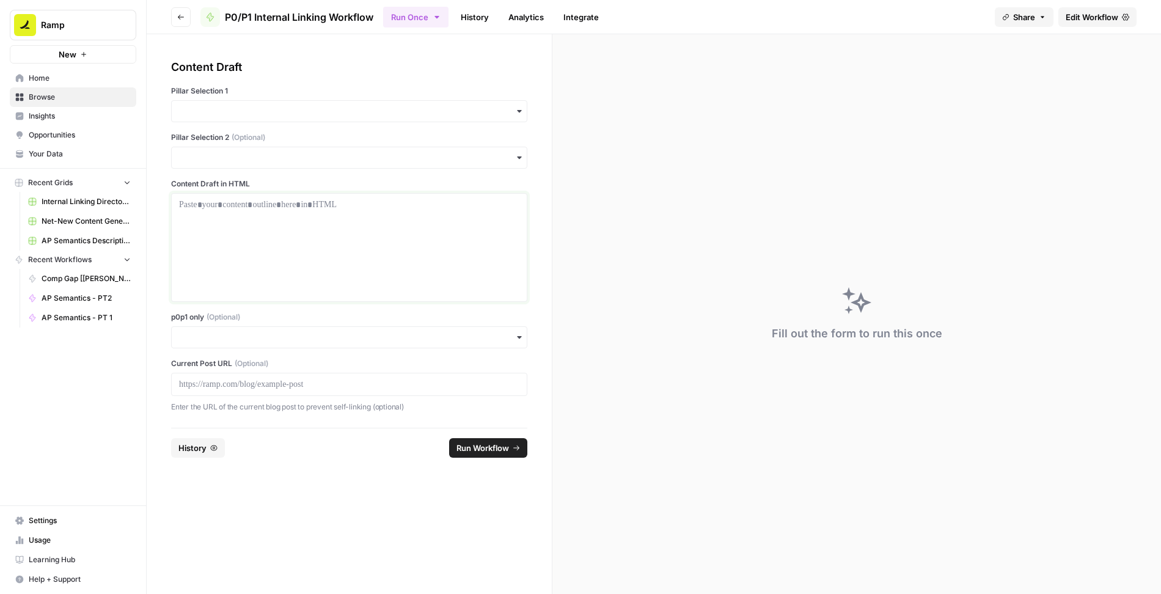
click at [275, 211] on div at bounding box center [349, 248] width 340 height 98
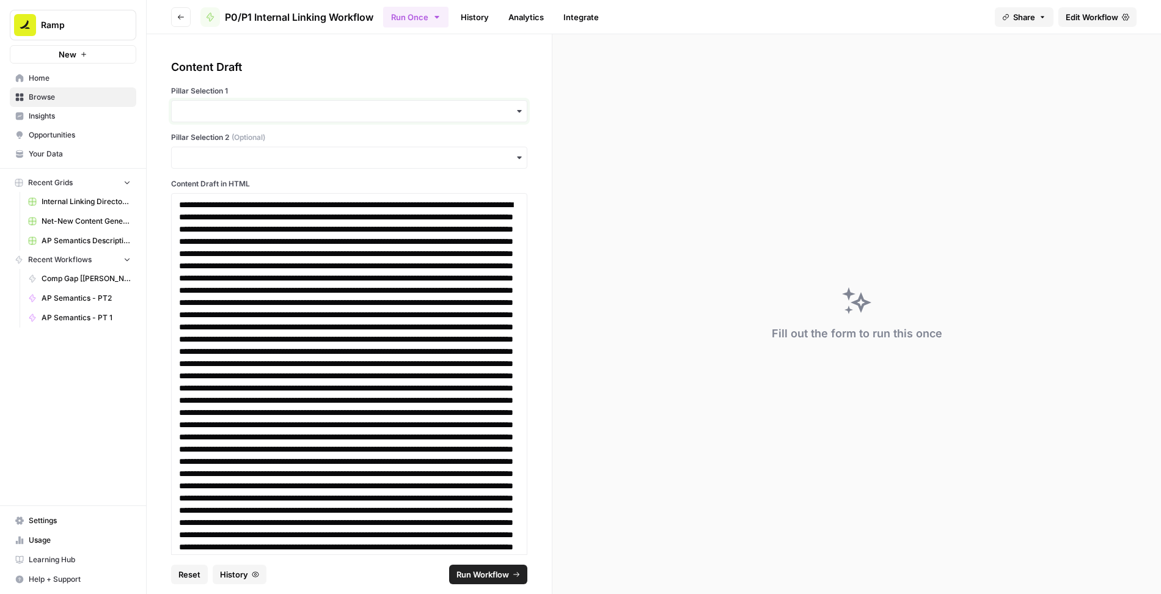
click at [256, 109] on input "Pillar Selection 1" at bounding box center [349, 111] width 340 height 12
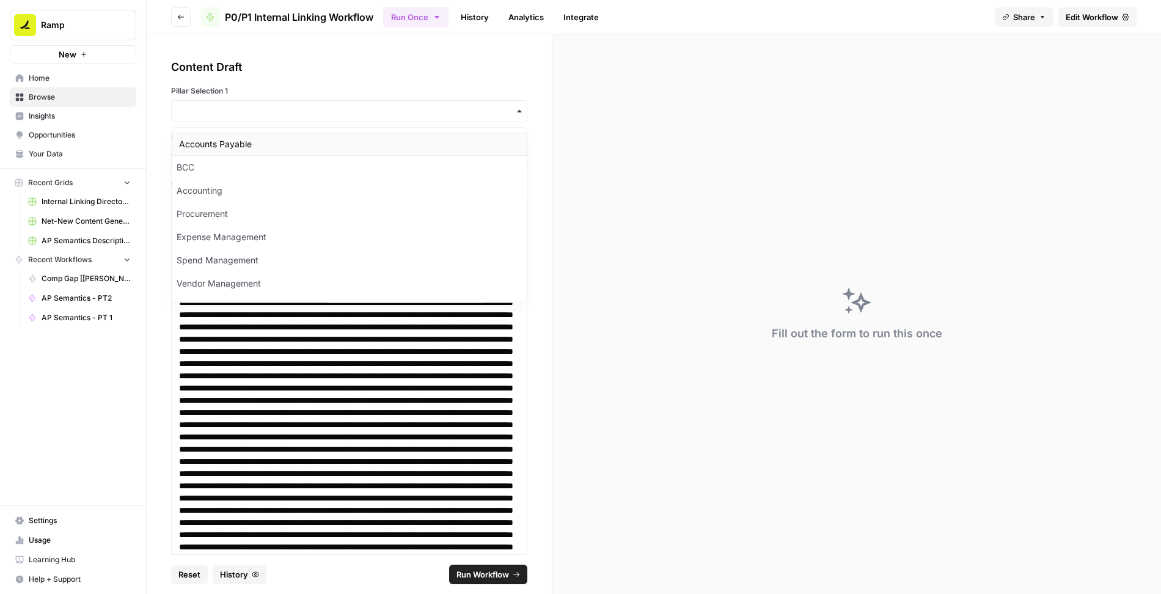
click at [236, 149] on div "Accounts Payable" at bounding box center [349, 144] width 355 height 23
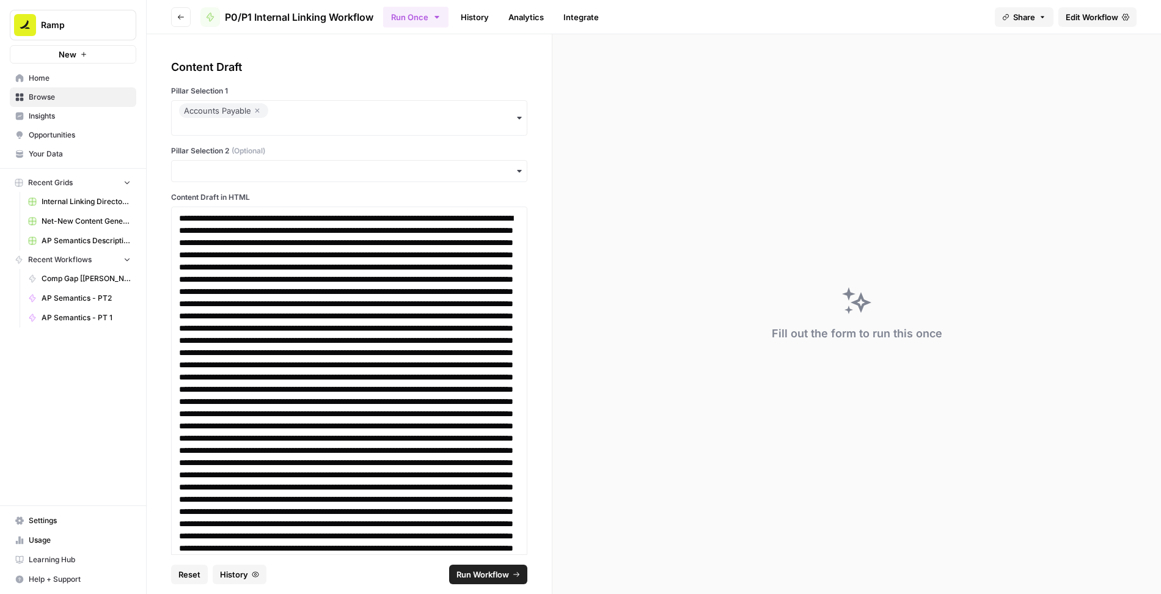
click at [254, 162] on div "button" at bounding box center [349, 171] width 356 height 22
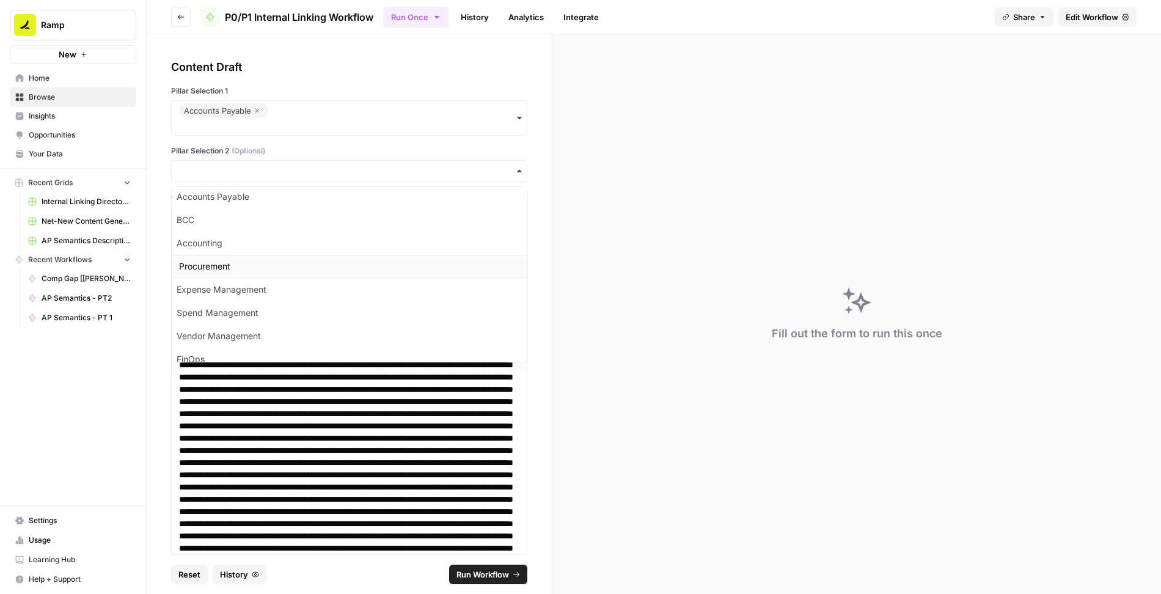
scroll to position [16, 0]
click at [229, 253] on div "Procurement" at bounding box center [349, 257] width 355 height 23
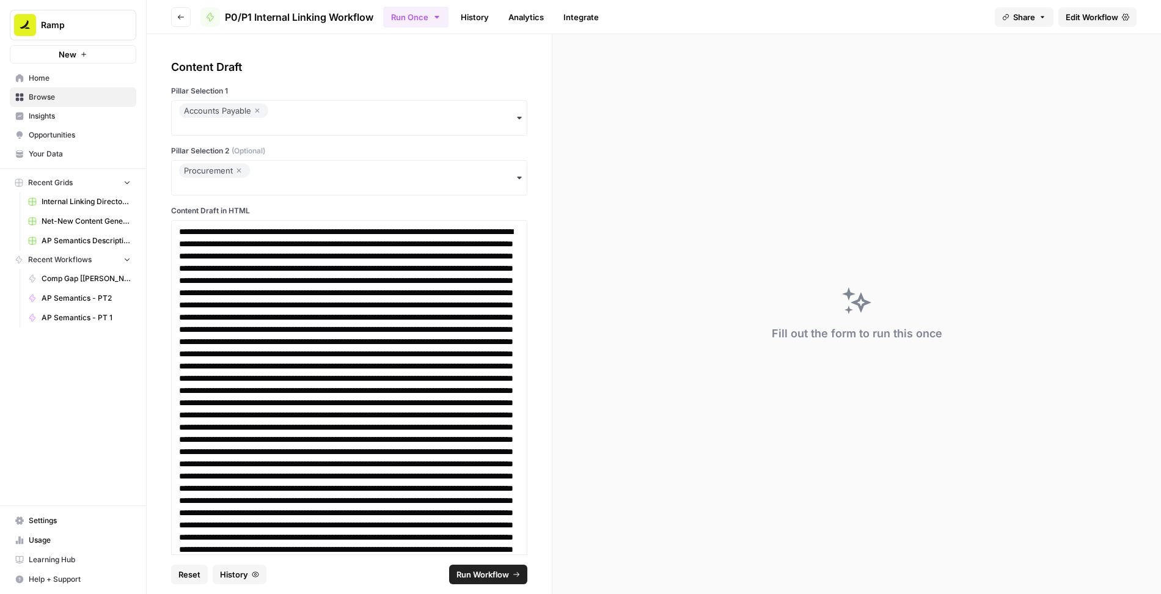
click at [237, 166] on icon "button" at bounding box center [238, 170] width 7 height 15
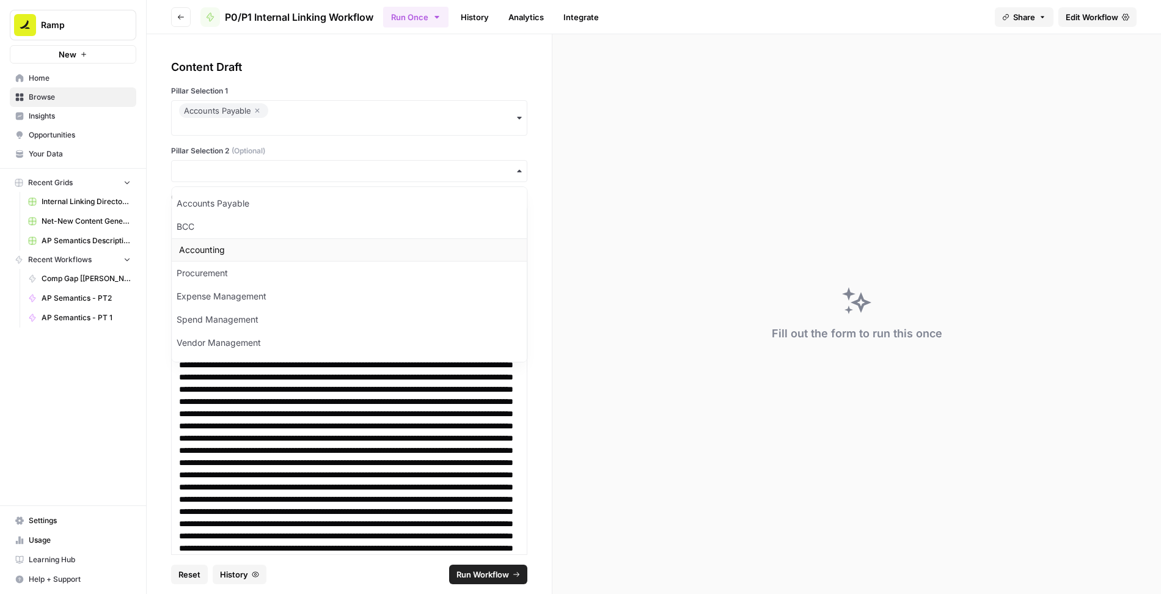
click at [217, 251] on div "Accounting" at bounding box center [349, 249] width 355 height 23
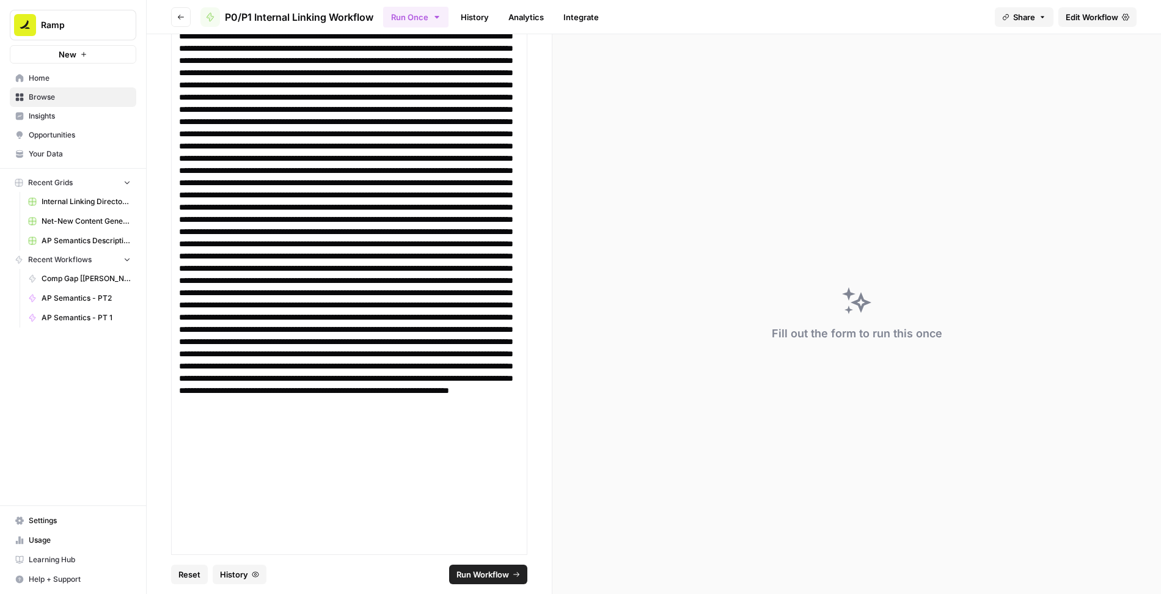
scroll to position [3540, 0]
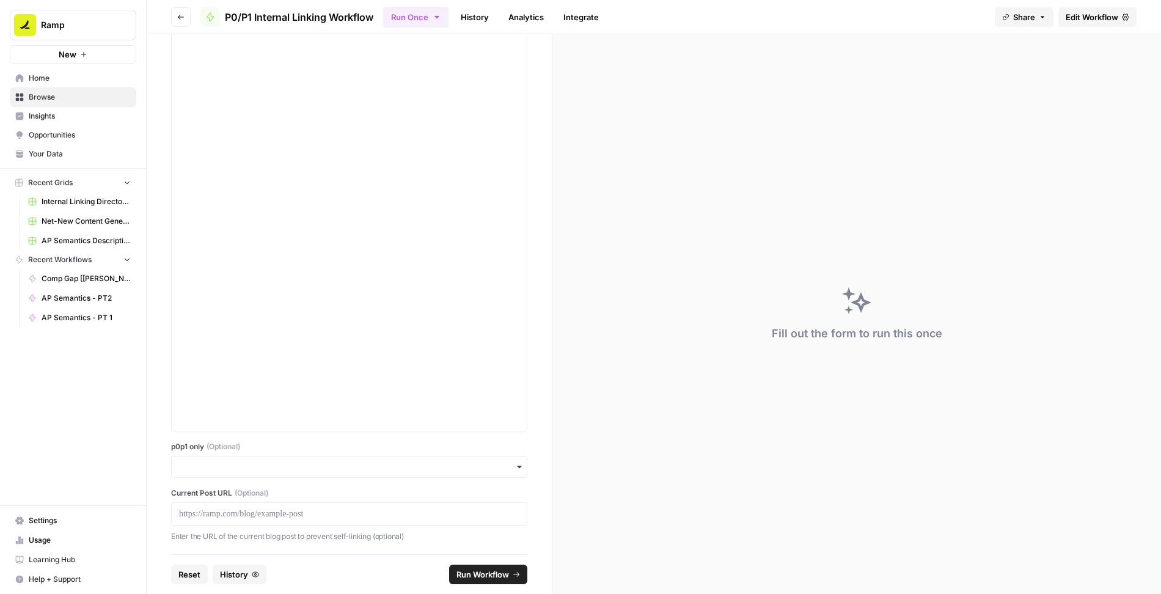
click at [237, 473] on div "button" at bounding box center [349, 467] width 356 height 22
click at [158, 439] on div "Content Draft Pillar Selection 1 Accounts Payable Pillar Selection 2 (Optional)…" at bounding box center [349, 294] width 405 height 520
click at [504, 568] on button "Run Workflow" at bounding box center [488, 575] width 78 height 20
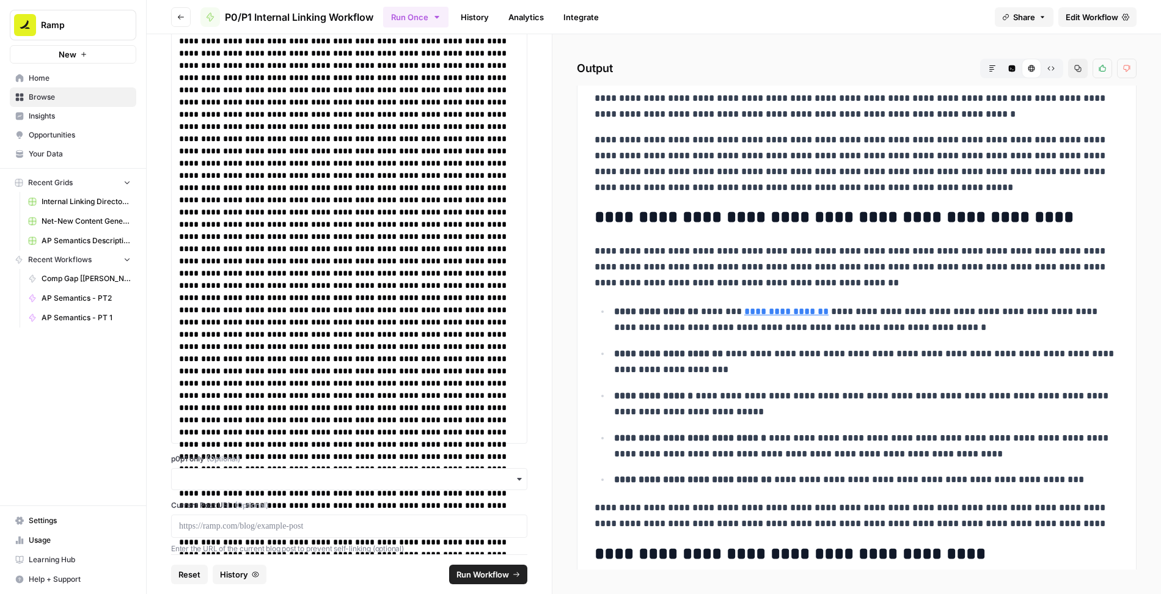
scroll to position [4483, 0]
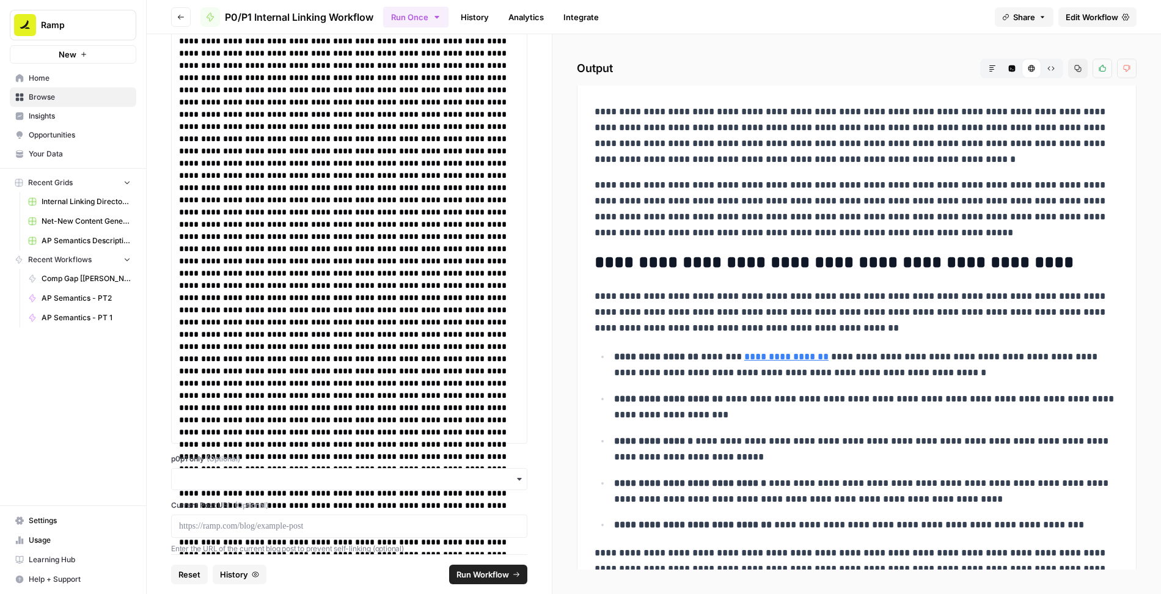
click at [1075, 17] on span "Edit Workflow" at bounding box center [1092, 17] width 53 height 12
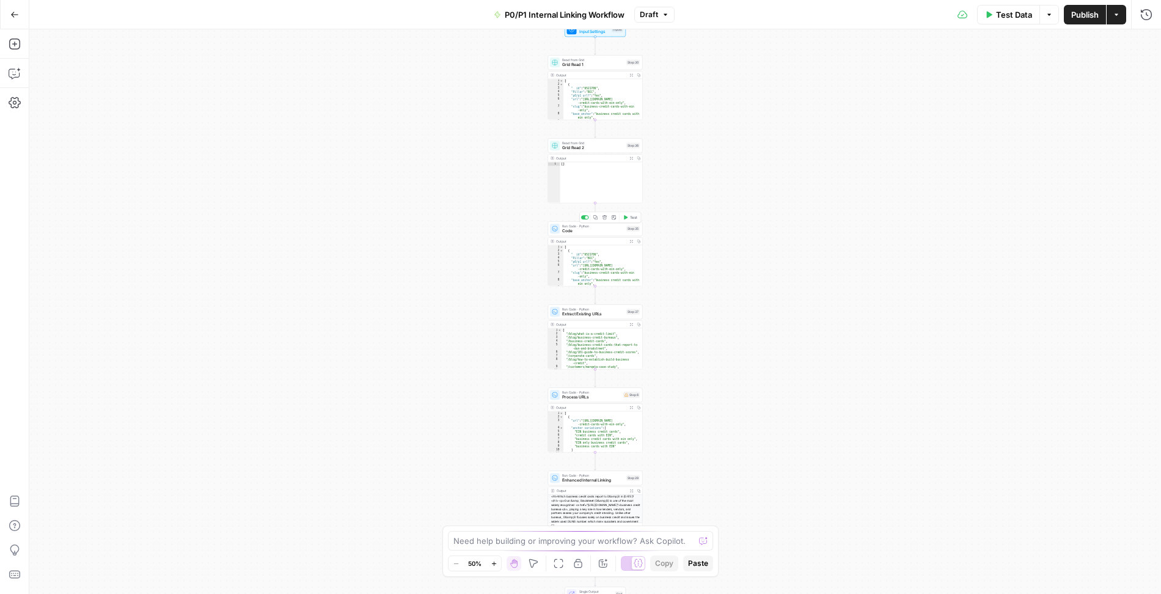
click at [600, 231] on span "Code" at bounding box center [593, 231] width 62 height 6
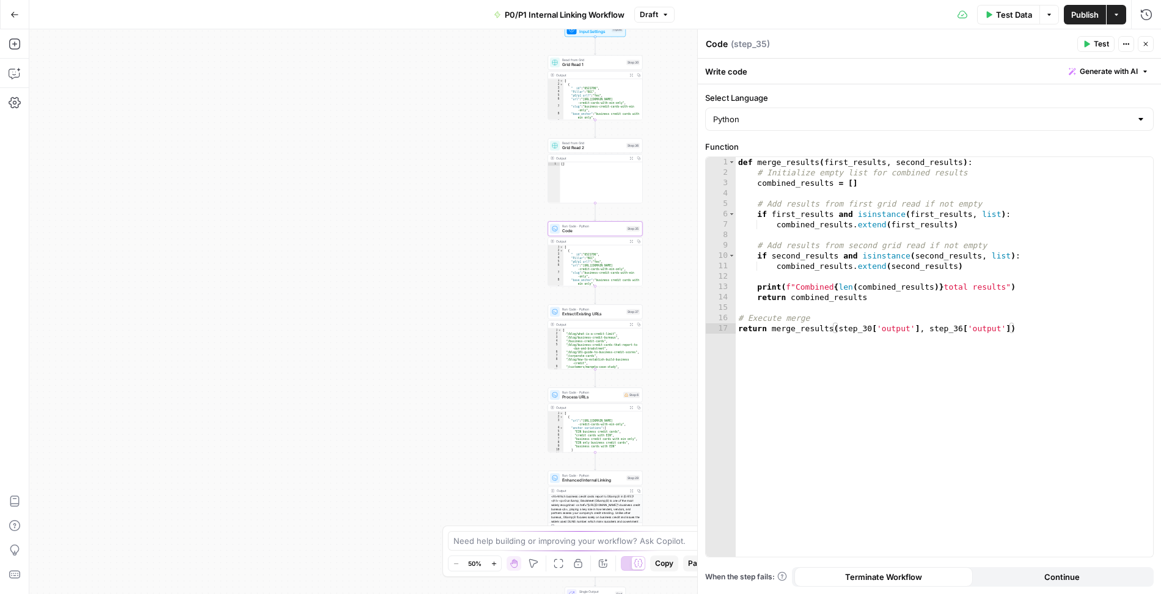
click at [1149, 43] on icon "button" at bounding box center [1145, 43] width 7 height 7
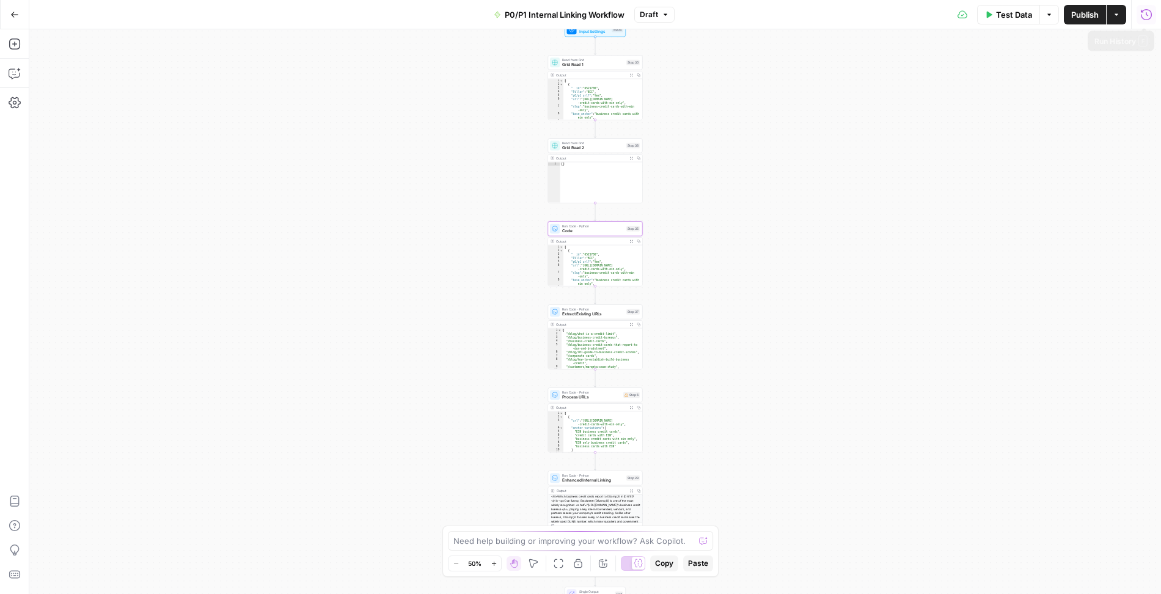
click at [1145, 12] on icon "button" at bounding box center [1146, 15] width 12 height 12
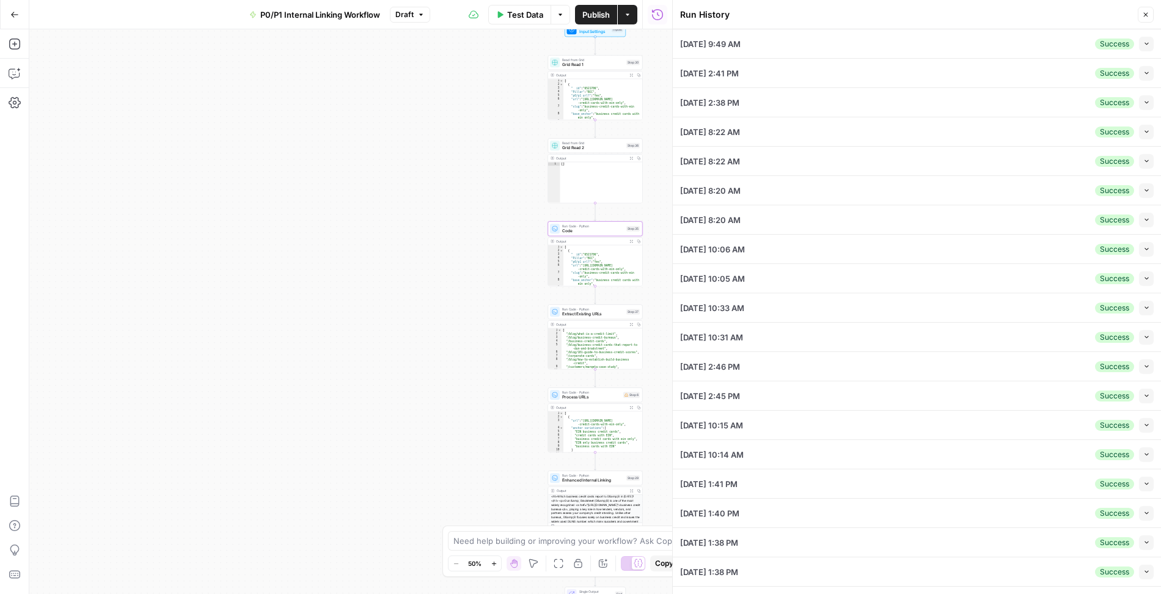
click at [1146, 46] on icon "button" at bounding box center [1146, 43] width 7 height 7
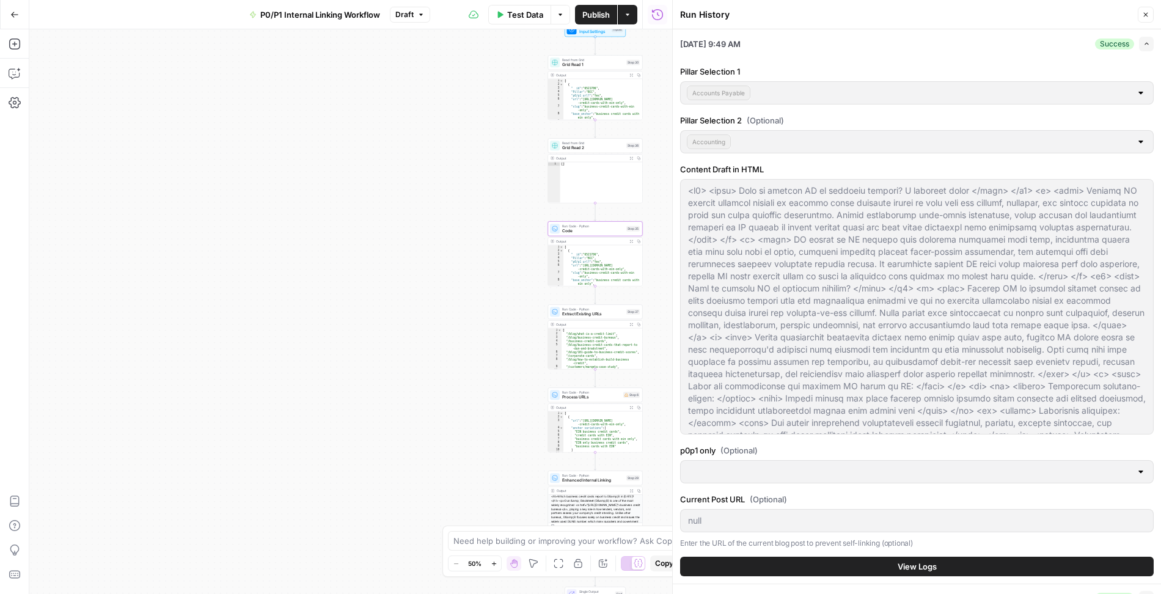
click at [912, 564] on span "View Logs" at bounding box center [917, 566] width 39 height 12
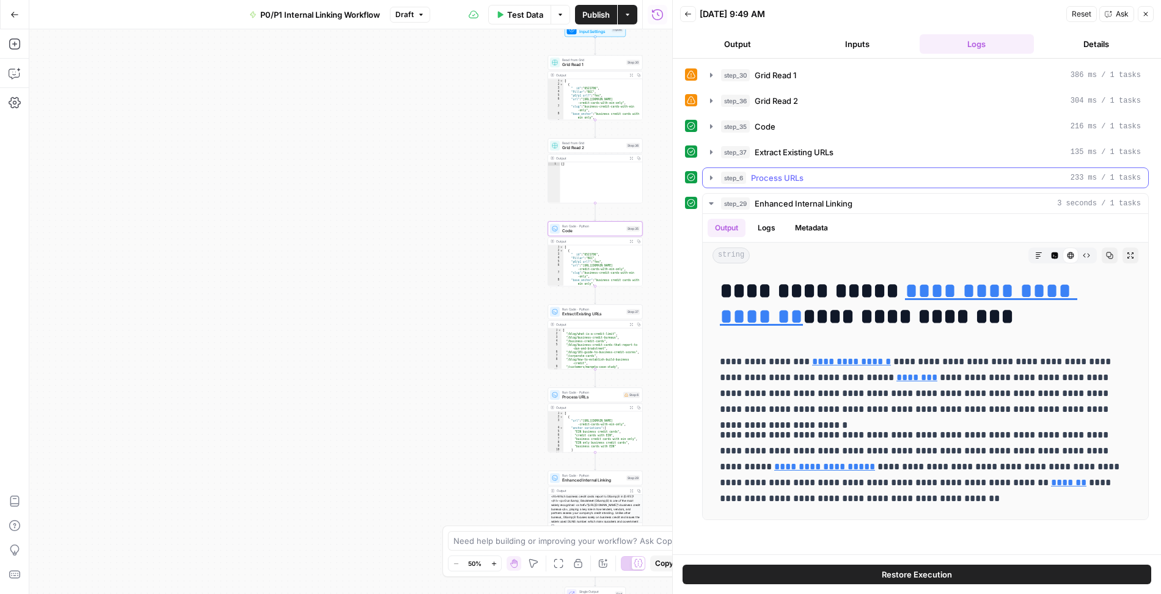
click at [706, 173] on icon "button" at bounding box center [711, 178] width 10 height 10
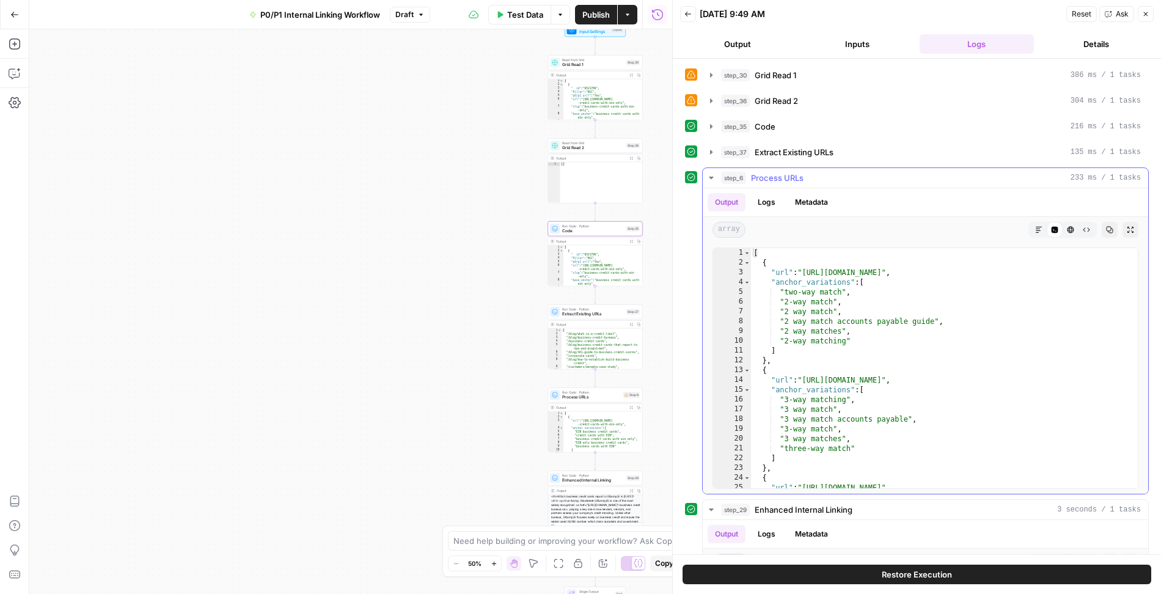
click at [706, 173] on icon "button" at bounding box center [711, 178] width 10 height 10
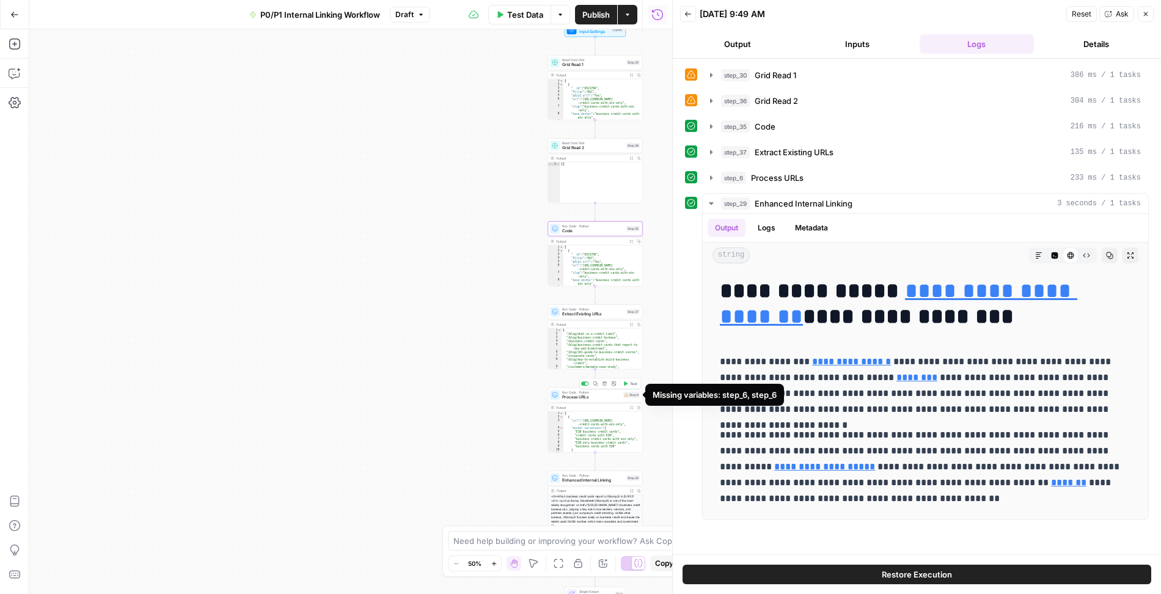
click at [631, 394] on div "Step 6" at bounding box center [631, 395] width 17 height 6
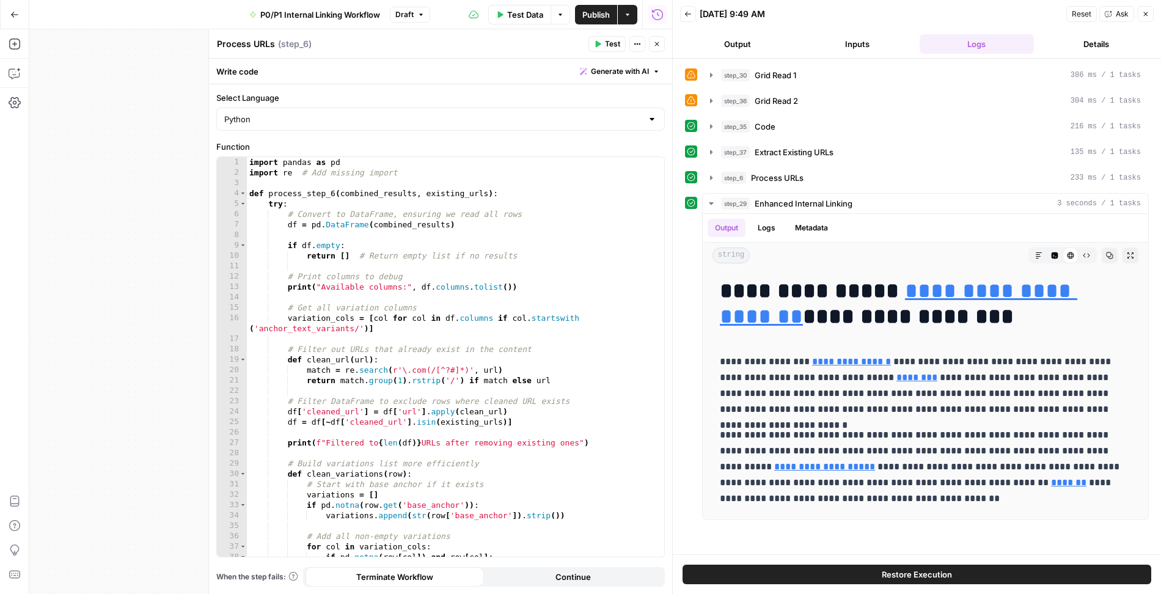
click at [661, 43] on icon "button" at bounding box center [656, 43] width 7 height 7
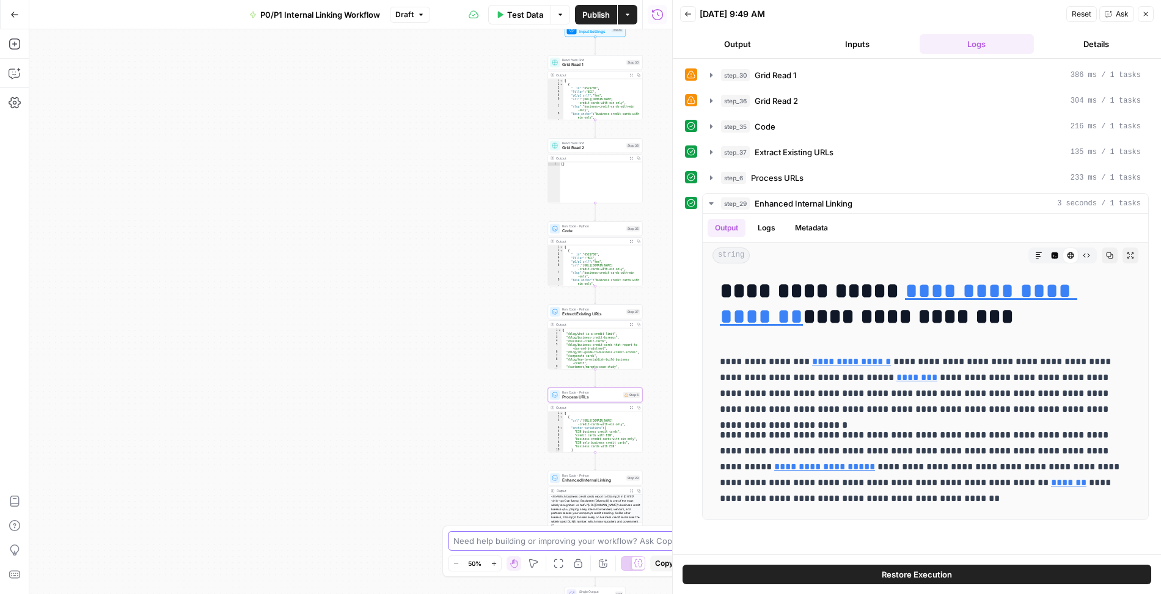
click at [587, 543] on textarea at bounding box center [573, 541] width 241 height 12
click at [416, 6] on div "P0/P1 Internal Linking Workflow Draft" at bounding box center [336, 15] width 188 height 20
click at [417, 8] on button "Draft" at bounding box center [410, 15] width 40 height 16
click at [453, 6] on div "Test Data Options Publish Actions Run History" at bounding box center [551, 14] width 242 height 29
click at [563, 540] on div "Lock/Unlock U" at bounding box center [578, 540] width 61 height 12
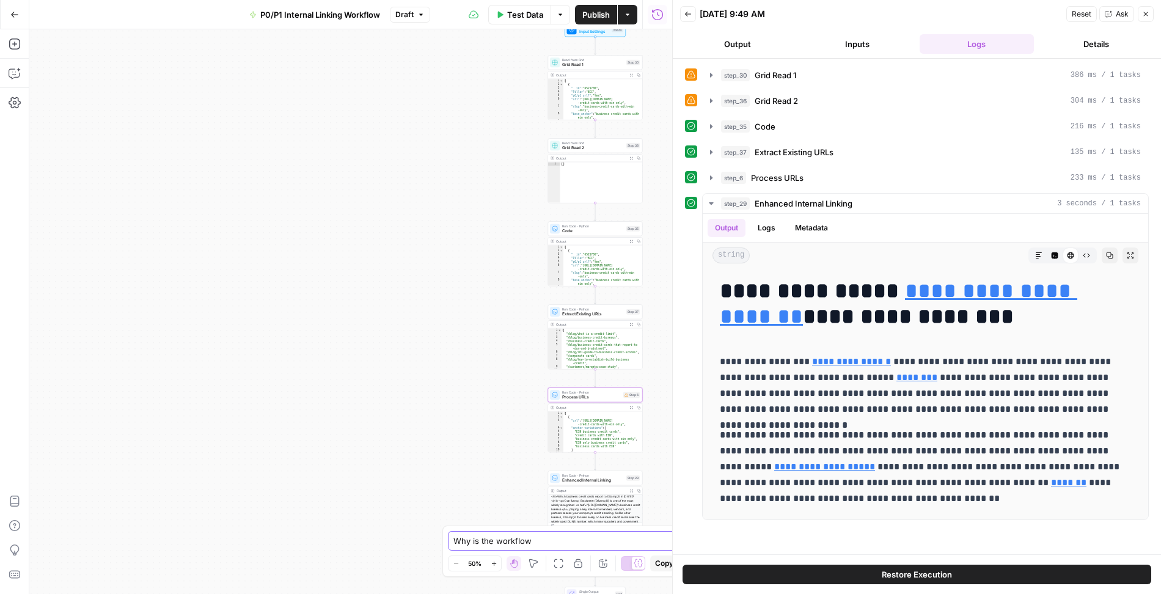
click at [540, 543] on textarea "Why is the workflow" at bounding box center [568, 541] width 230 height 12
type textarea "Why is the workflow linking to bolded text and headers? This workflow is suppos…"
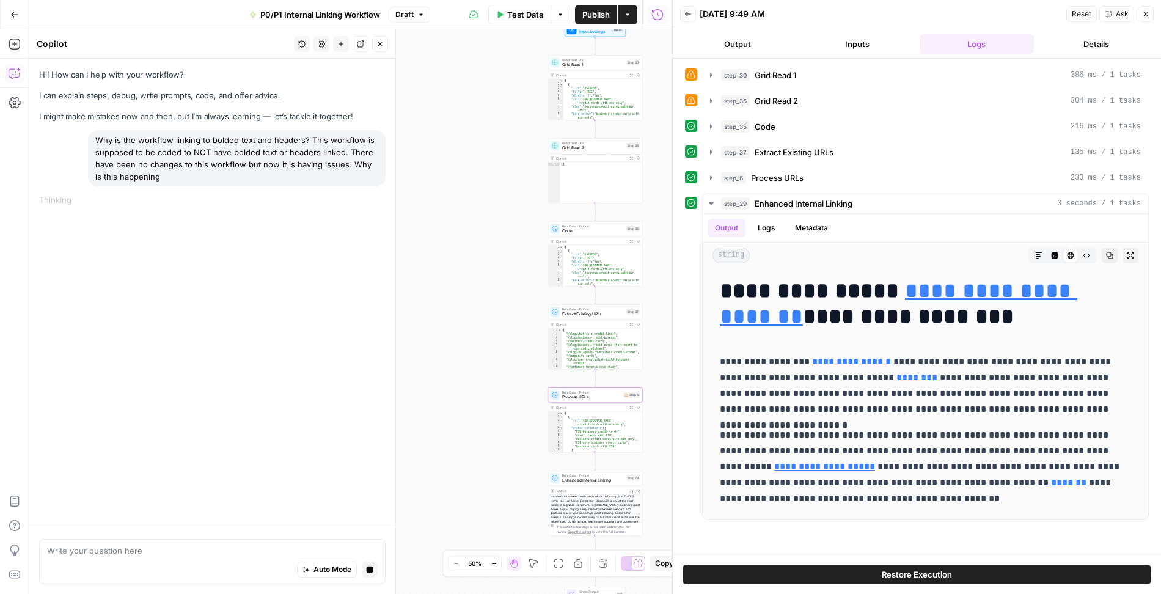
click at [857, 39] on button "Inputs" at bounding box center [857, 44] width 115 height 20
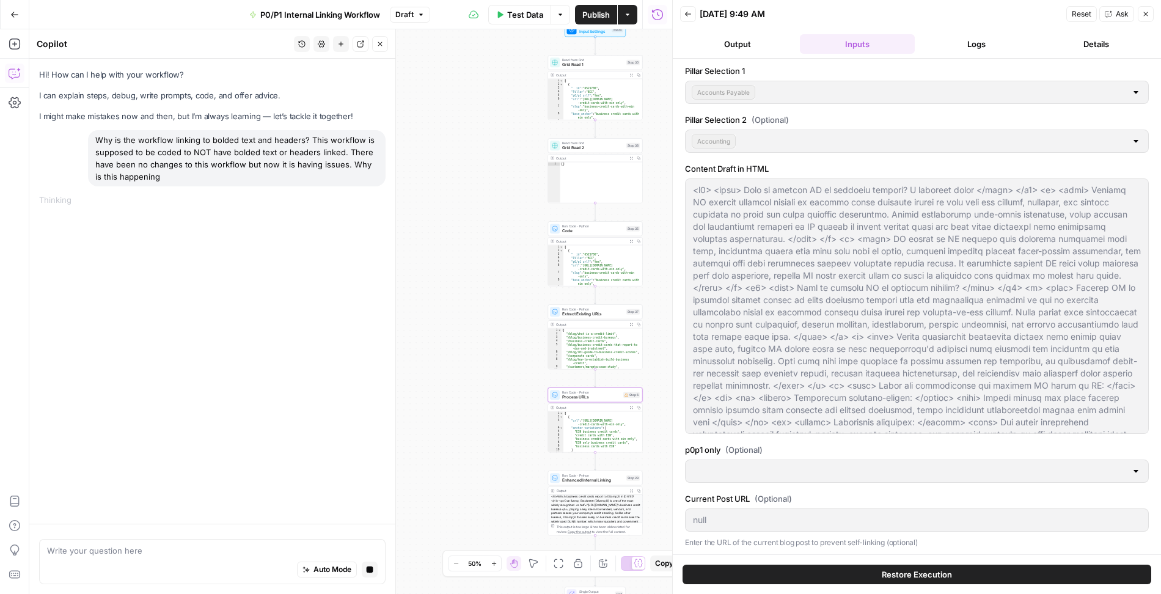
click at [959, 40] on button "Logs" at bounding box center [977, 44] width 115 height 20
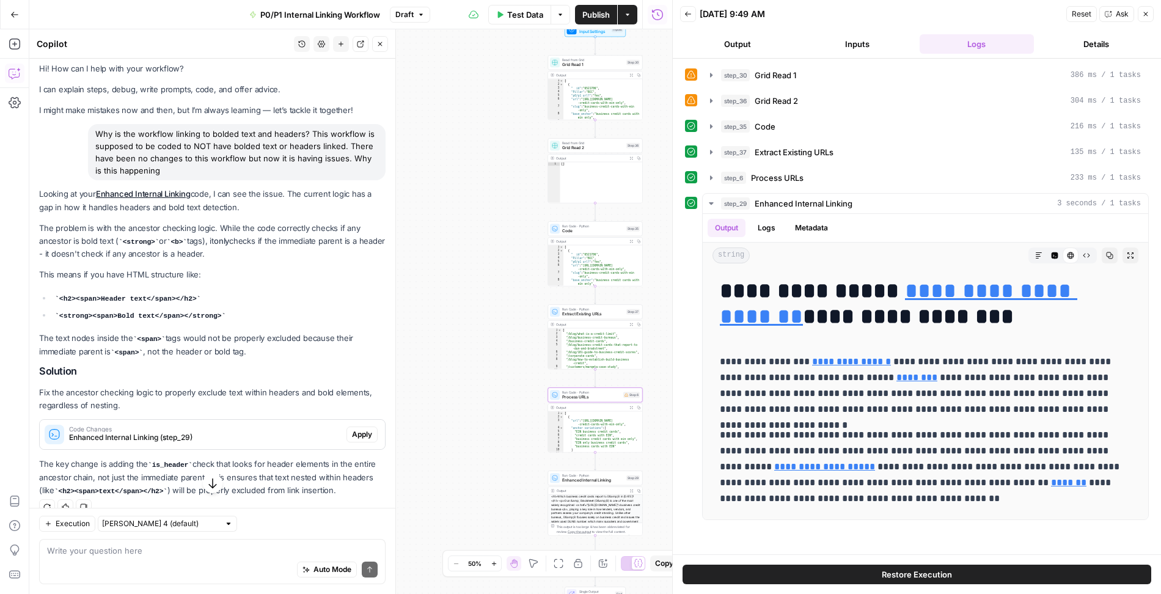
scroll to position [20, 0]
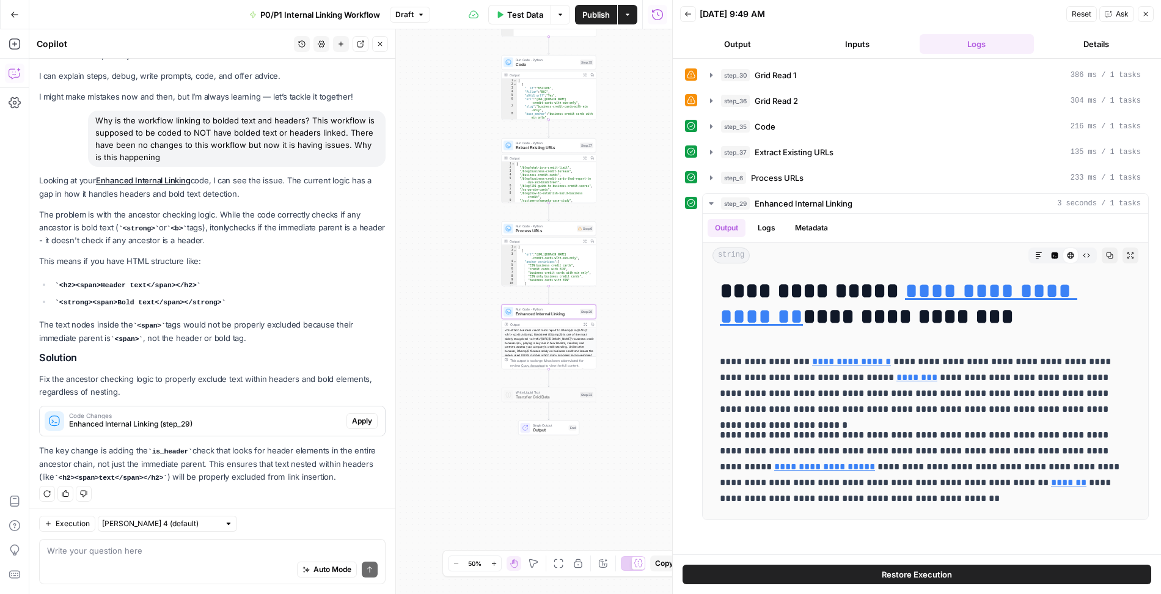
click at [359, 420] on span "Apply" at bounding box center [362, 421] width 20 height 11
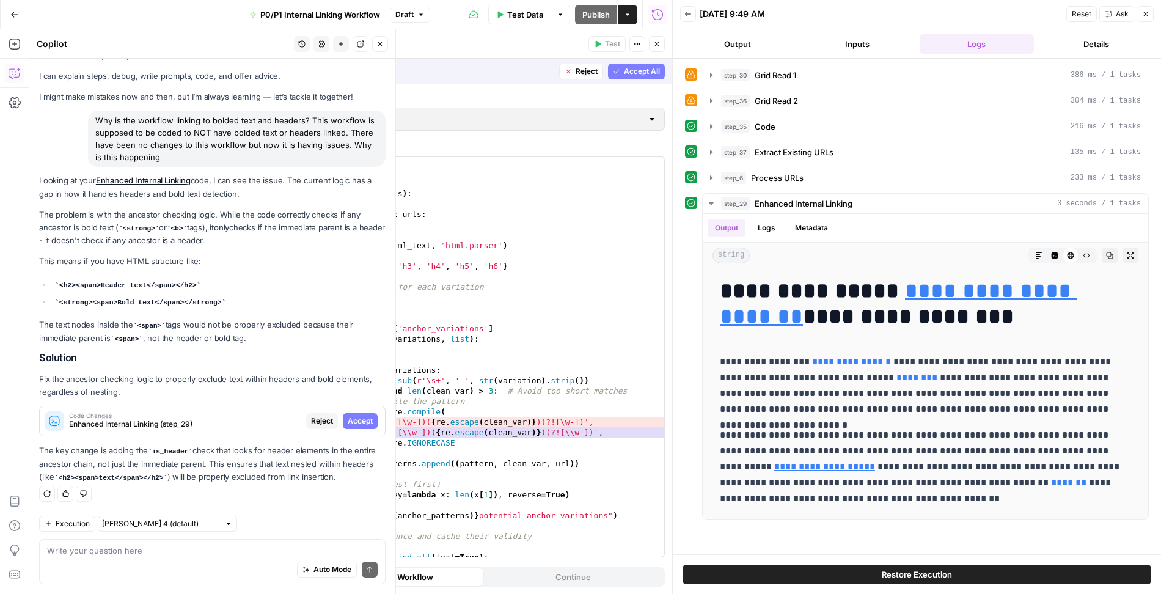
click at [359, 420] on span "Accept" at bounding box center [360, 421] width 25 height 11
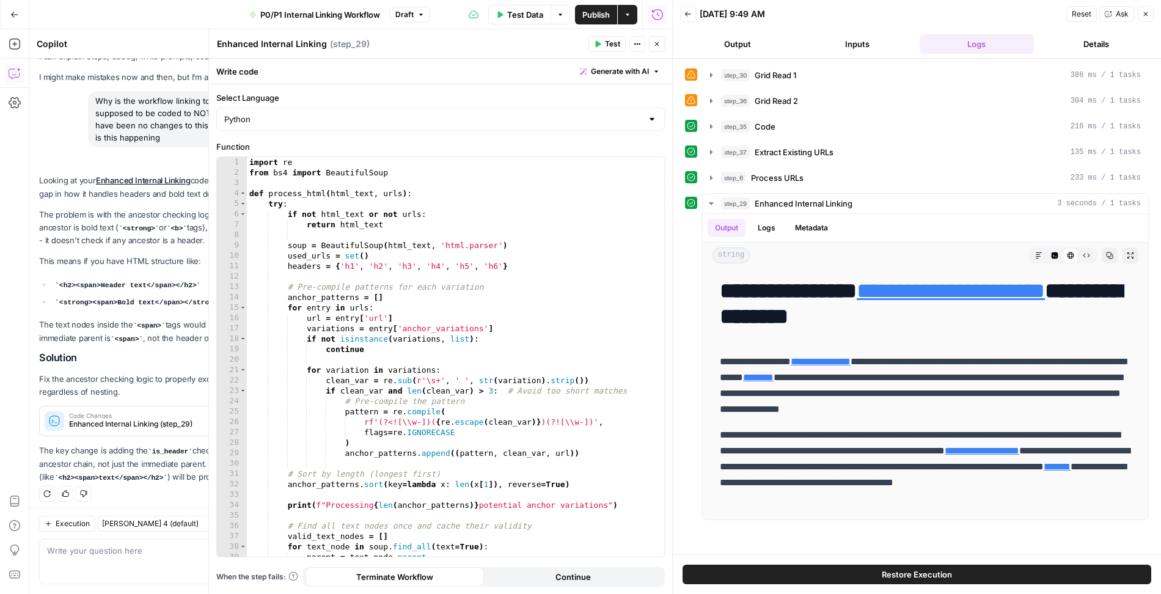
click at [612, 44] on span "Test" at bounding box center [612, 44] width 15 height 11
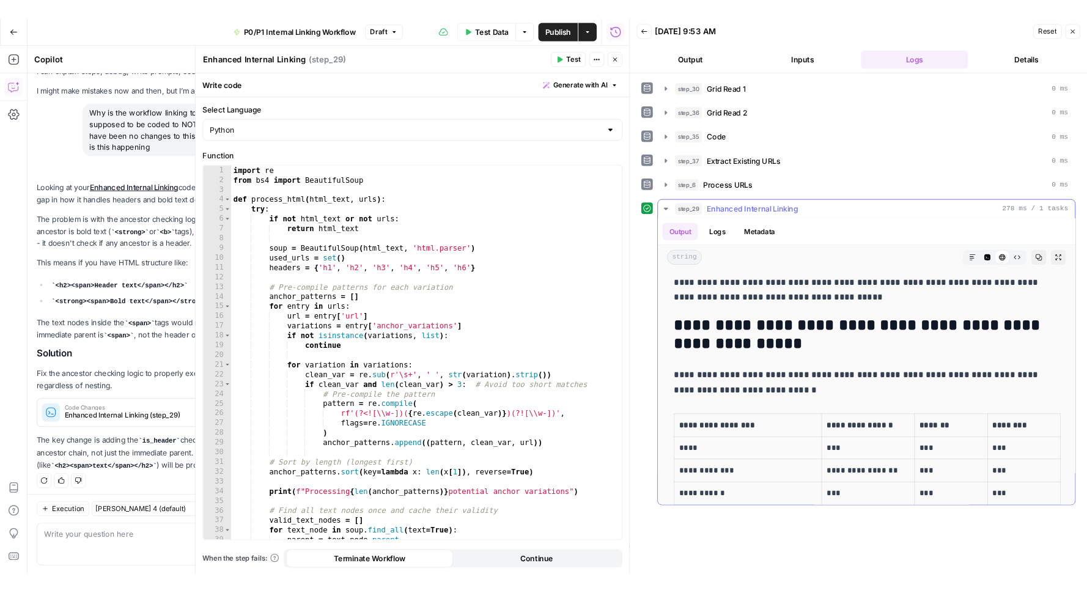
scroll to position [0, 0]
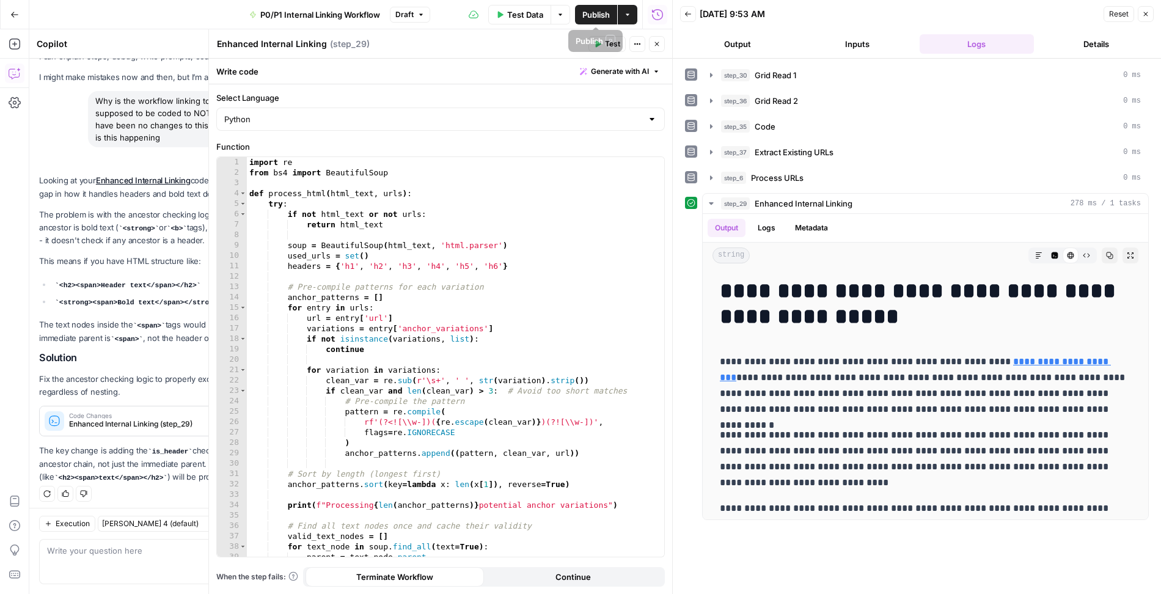
click at [530, 20] on span "Test Data" at bounding box center [525, 15] width 36 height 12
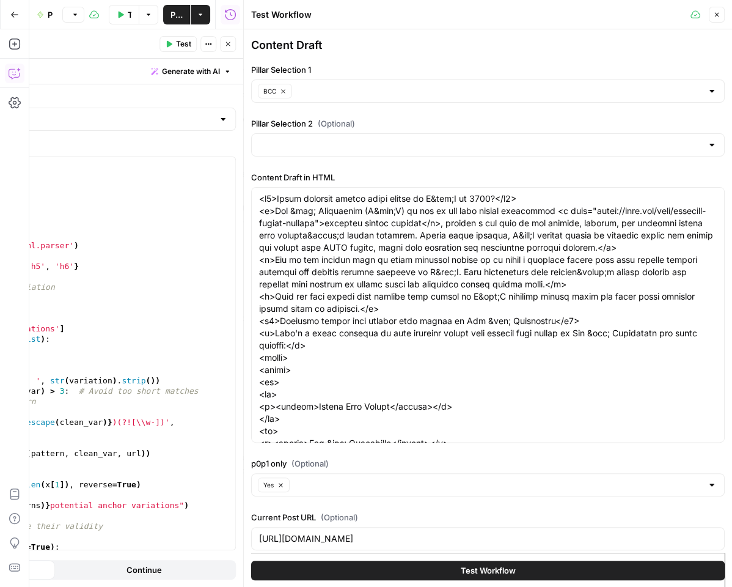
scroll to position [46, 0]
paste textarea "at is agentic AI in accounts payable? A complete guide</h1> <p>Agentic AI chang…"
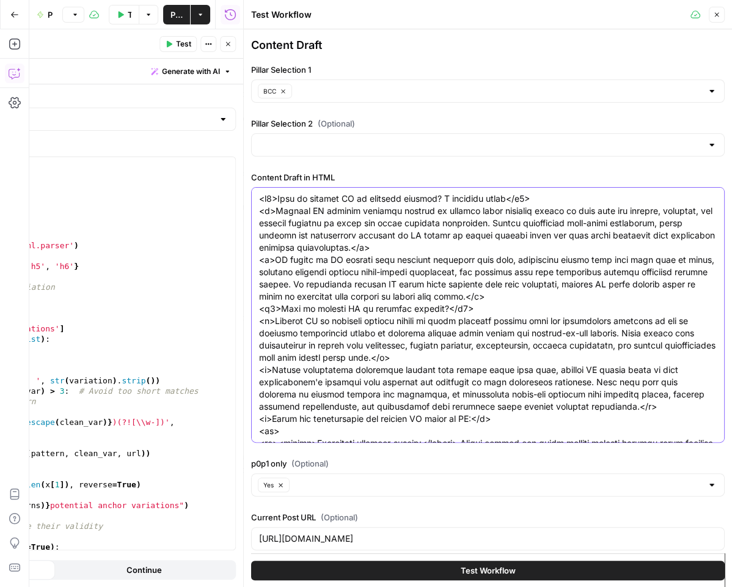
scroll to position [3770, 0]
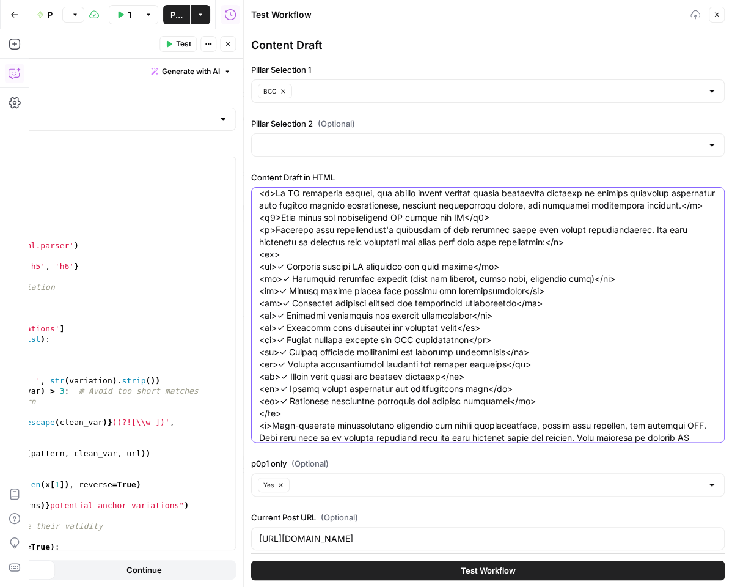
type textarea "<h1>What is agentic AI in accounts payable? A complete guide</h1> <p>Agentic AI…"
click at [283, 89] on icon "button" at bounding box center [283, 91] width 4 height 4
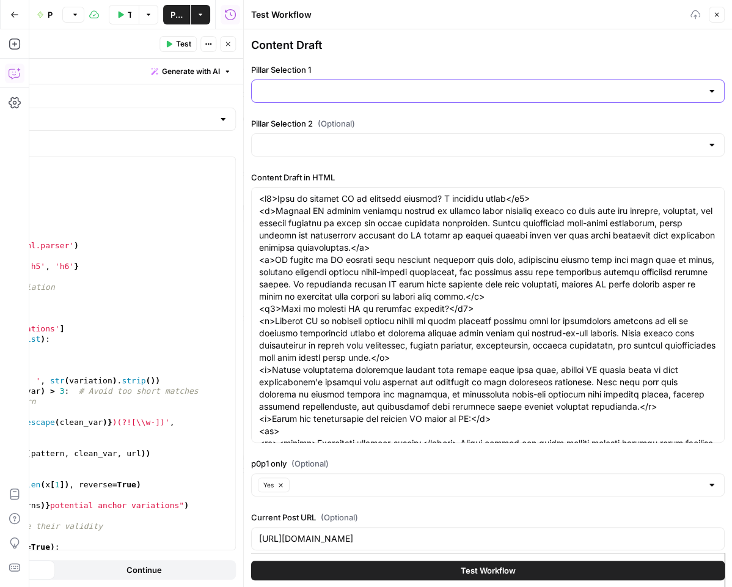
click at [298, 90] on input "Pillar Selection 1" at bounding box center [480, 91] width 443 height 12
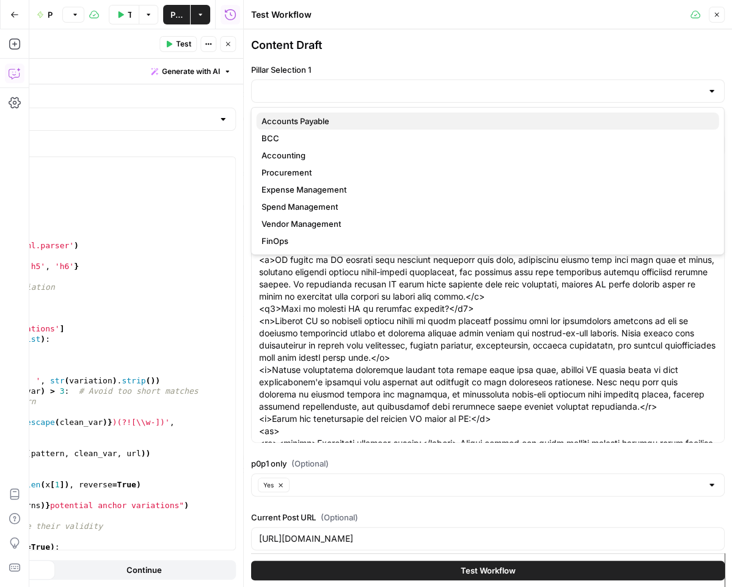
click at [299, 117] on span "Accounts Payable" at bounding box center [486, 121] width 448 height 12
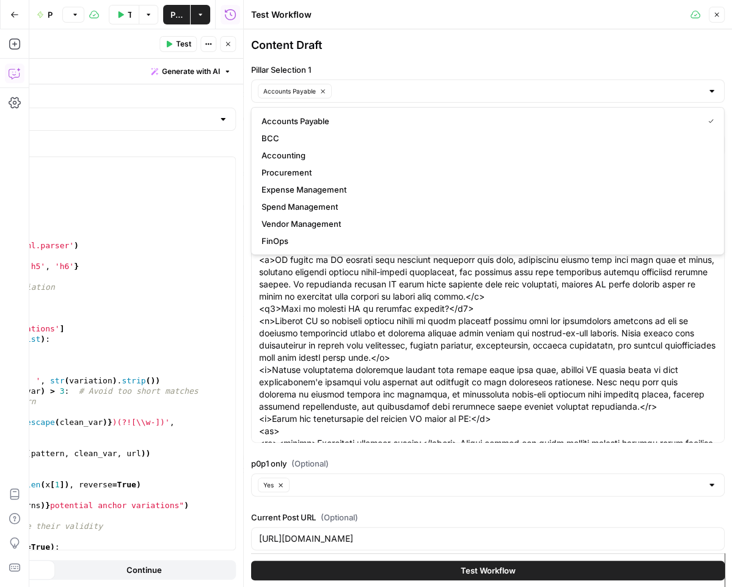
click at [367, 65] on label "Pillar Selection 1" at bounding box center [488, 70] width 474 height 12
click at [367, 85] on input "Pillar Selection 1" at bounding box center [519, 91] width 367 height 12
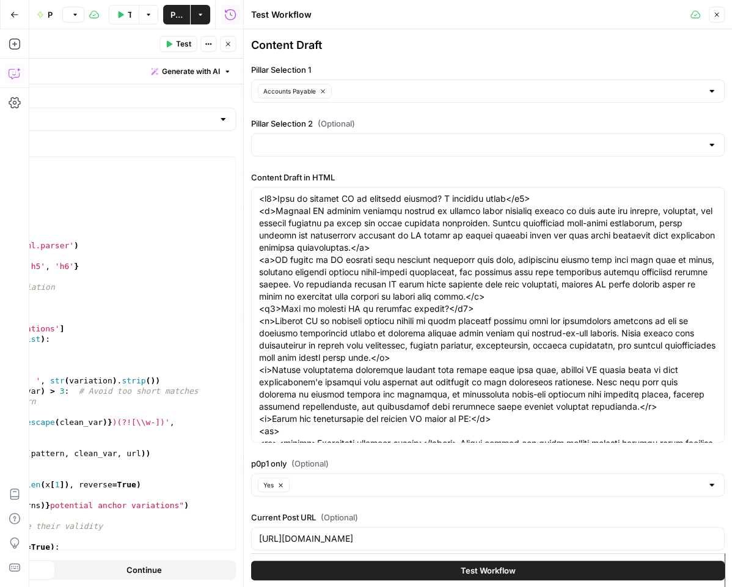
click at [381, 40] on div "Content Draft" at bounding box center [488, 45] width 474 height 17
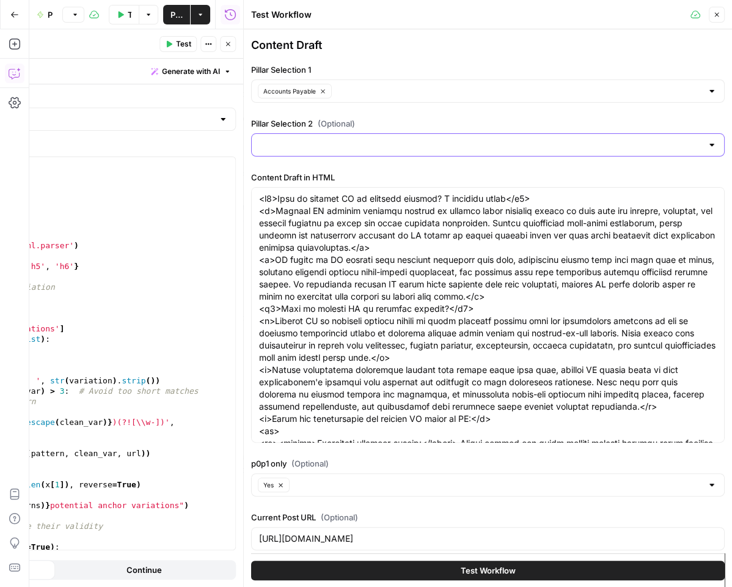
click at [330, 143] on input "Pillar Selection 2 (Optional)" at bounding box center [480, 145] width 443 height 12
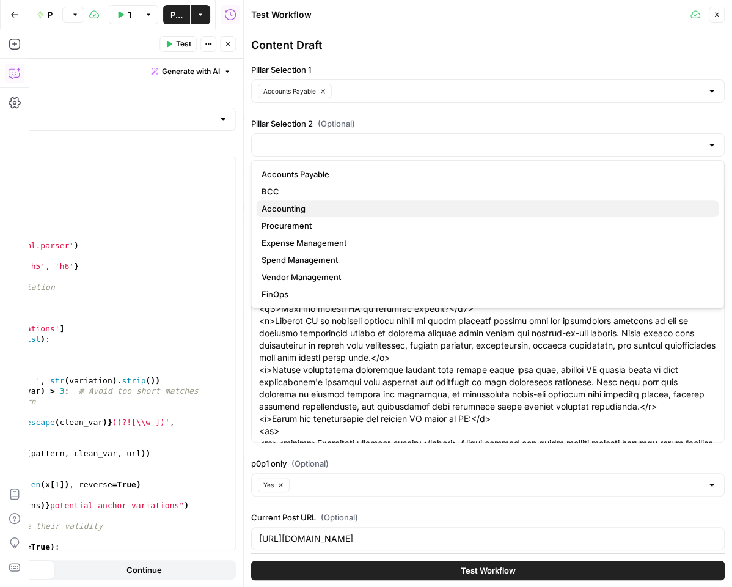
click at [306, 208] on span "Accounting" at bounding box center [486, 208] width 448 height 12
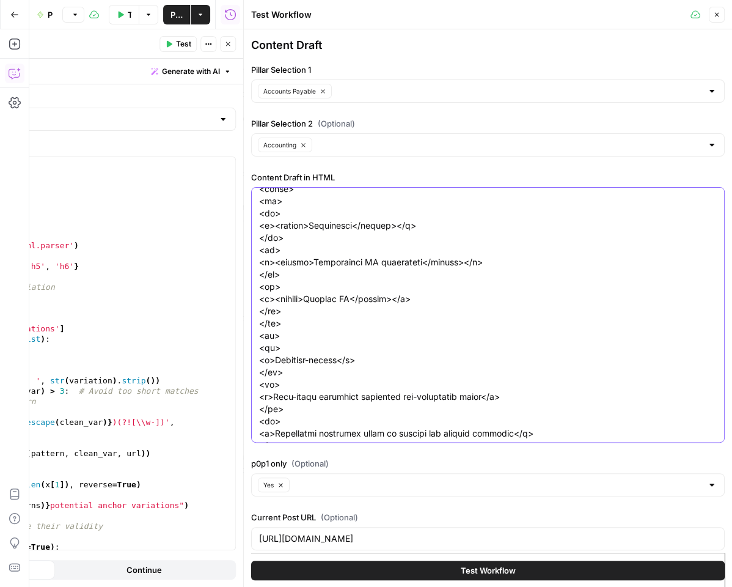
scroll to position [19, 0]
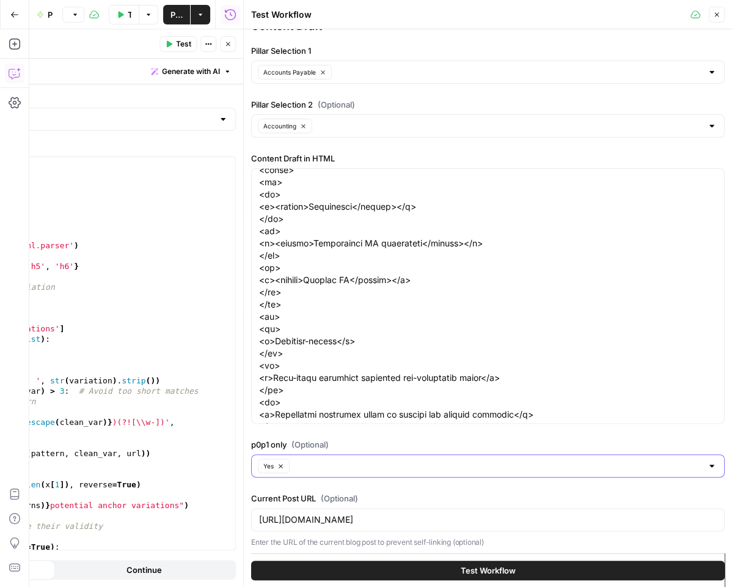
click at [281, 463] on icon "button" at bounding box center [280, 466] width 7 height 7
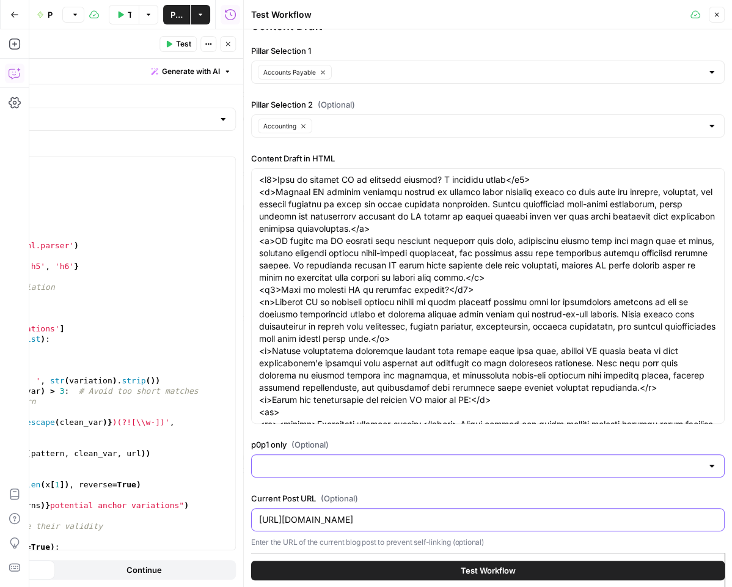
click at [306, 514] on input "https://ramp.com/blog/business-credit-cards-that-report-to-dun-and-bradstreet" at bounding box center [488, 519] width 458 height 12
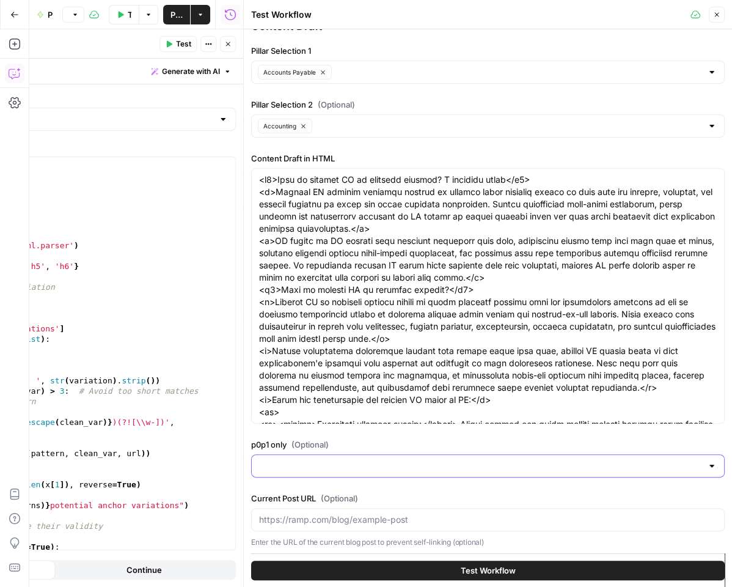
click at [431, 568] on button "Test Workflow" at bounding box center [488, 570] width 474 height 20
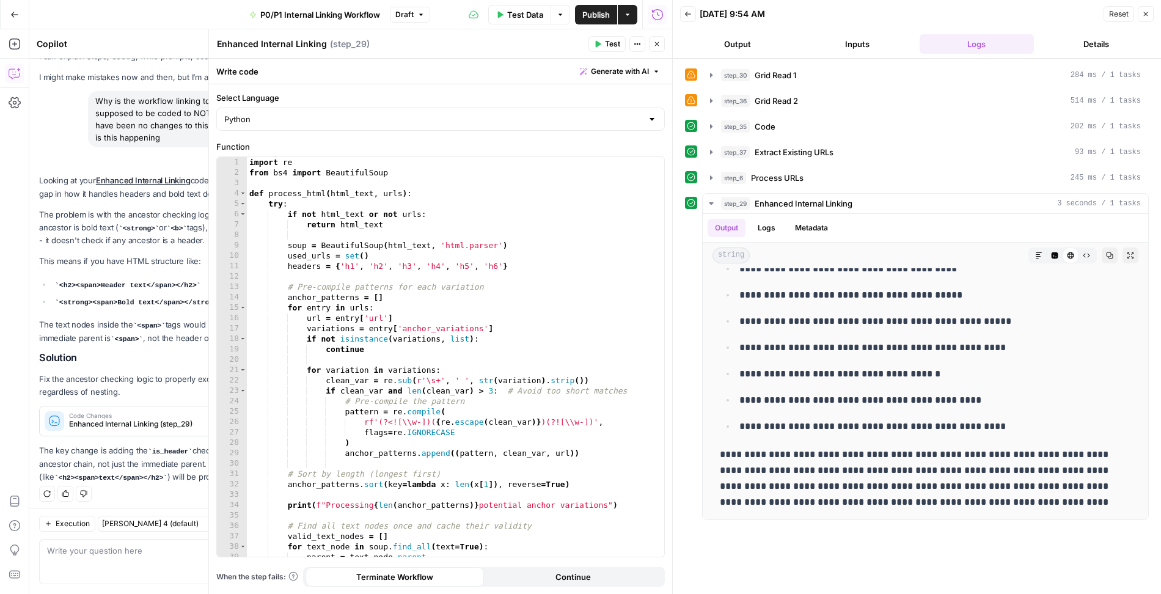
scroll to position [39, 0]
click at [594, 14] on span "Publish" at bounding box center [596, 15] width 28 height 12
click at [1087, 252] on icon "button" at bounding box center [1086, 255] width 7 height 7
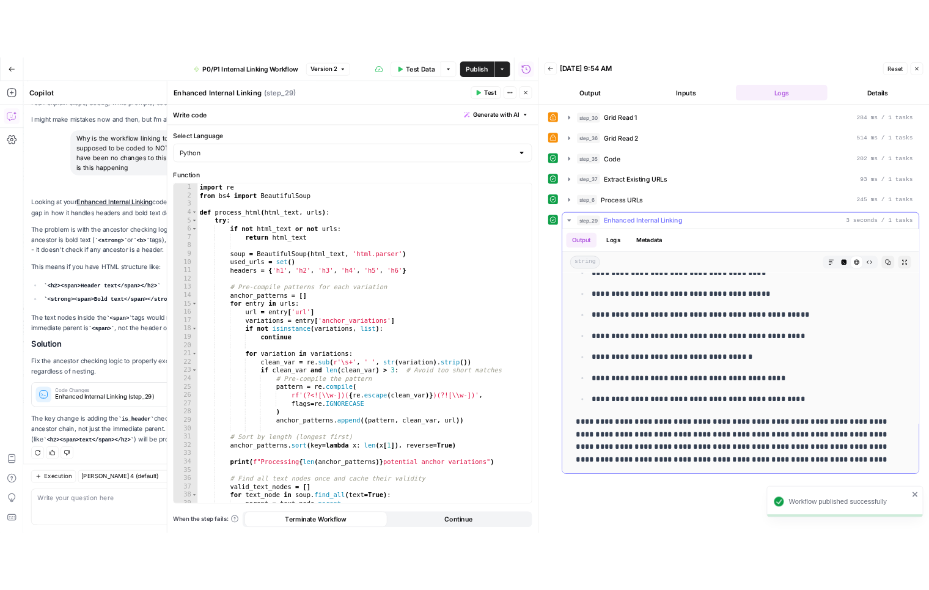
scroll to position [2325, 0]
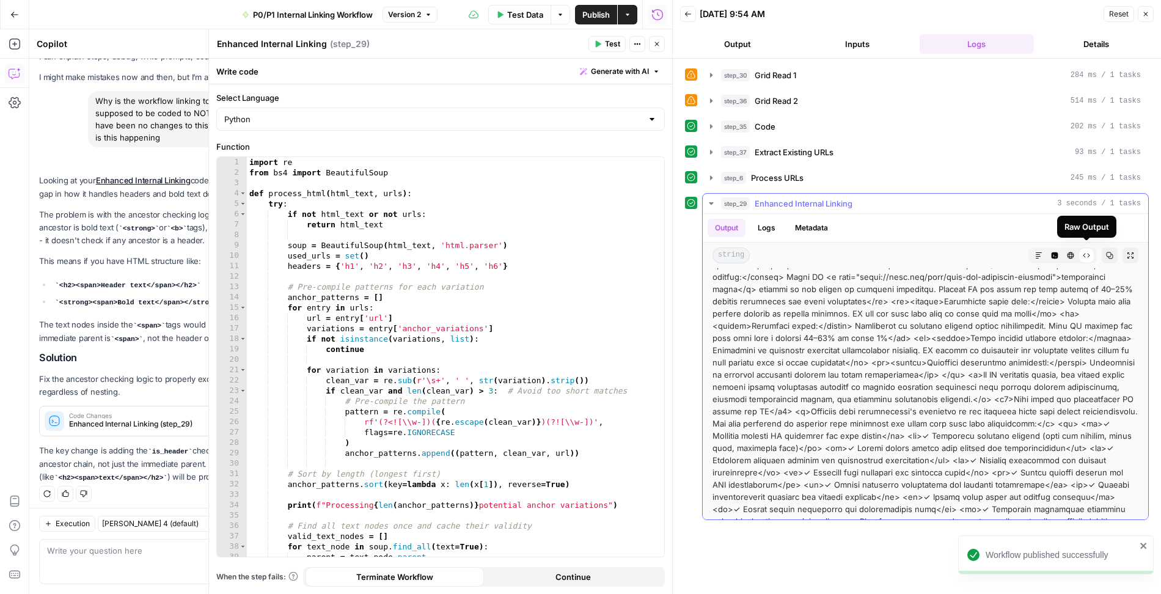
click at [1110, 253] on icon "button" at bounding box center [1109, 255] width 7 height 7
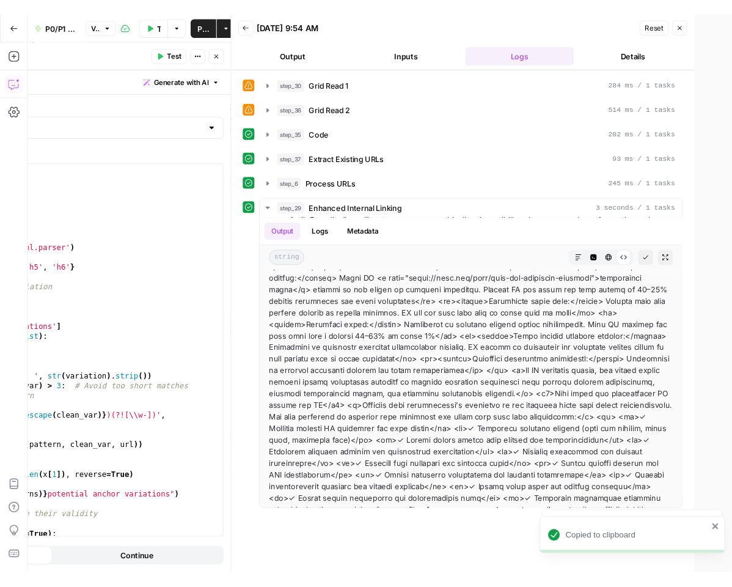
scroll to position [46, 0]
